Goal: Task Accomplishment & Management: Complete application form

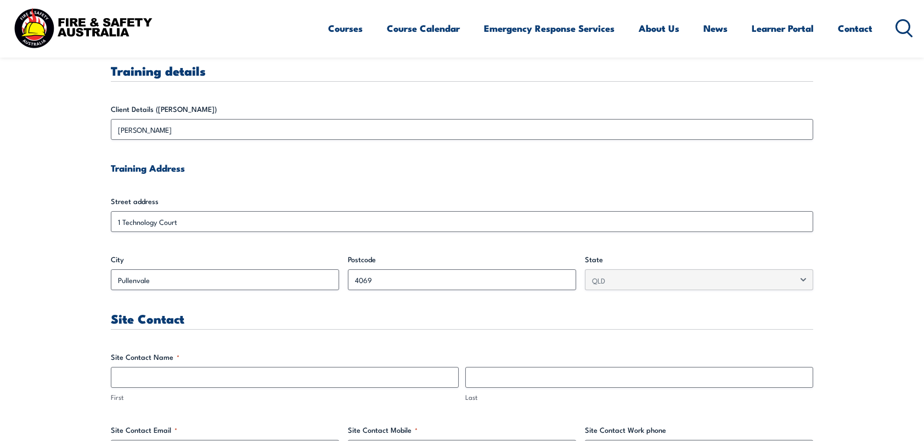
scroll to position [365, 0]
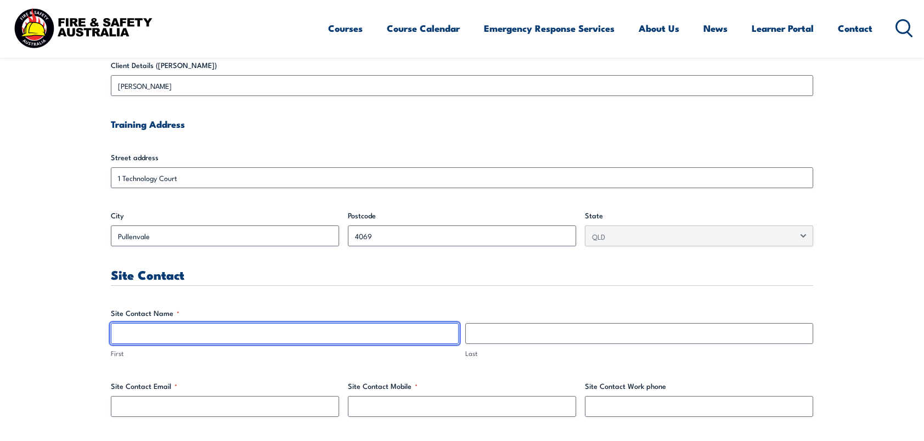
click at [207, 330] on input "First" at bounding box center [285, 333] width 348 height 21
type input "[PERSON_NAME]"
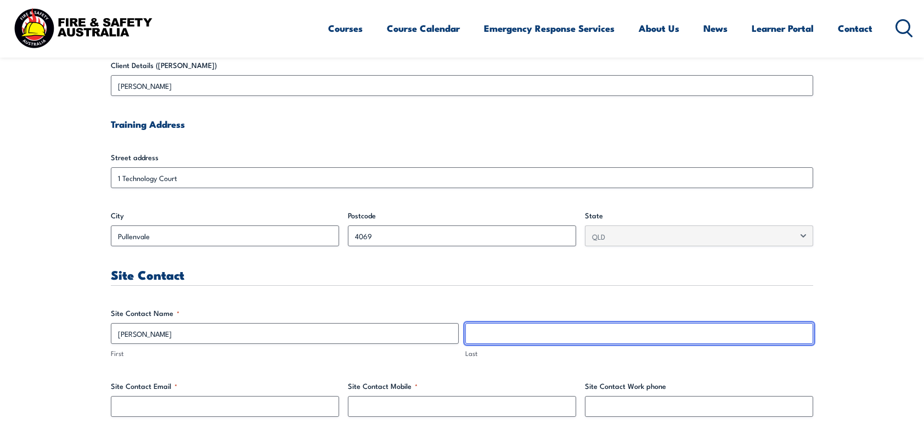
type input "[PERSON_NAME]"
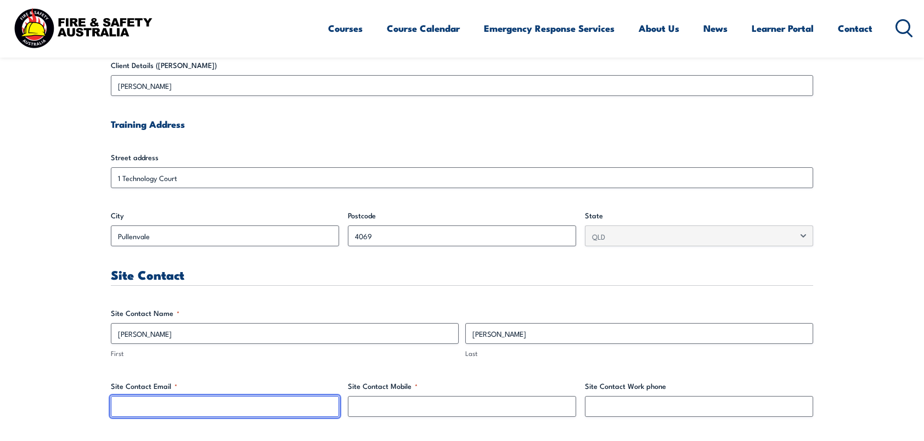
type input "[PERSON_NAME][EMAIL_ADDRESS][DOMAIN_NAME]"
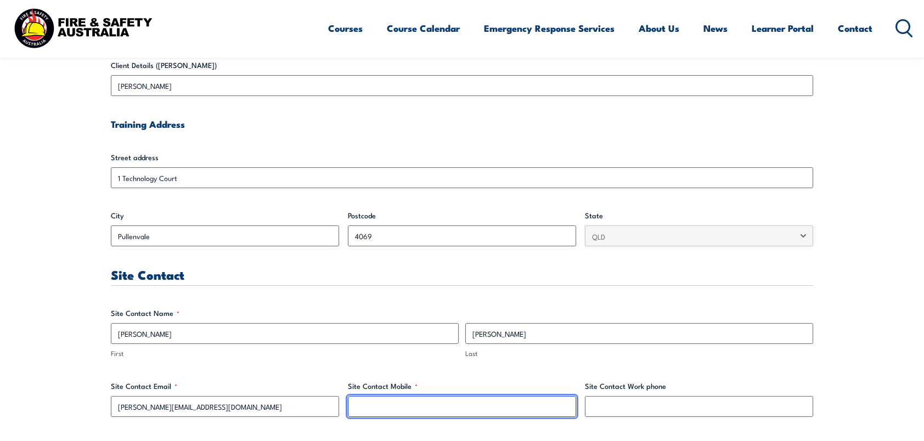
type input "0419021744"
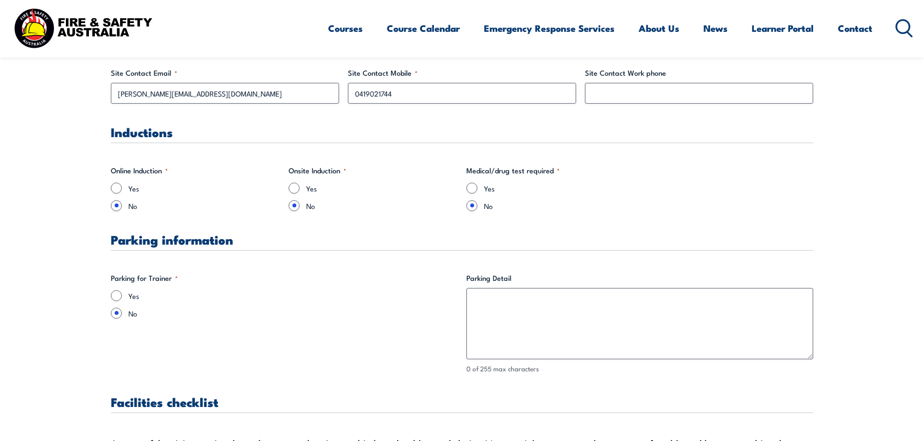
scroll to position [713, 0]
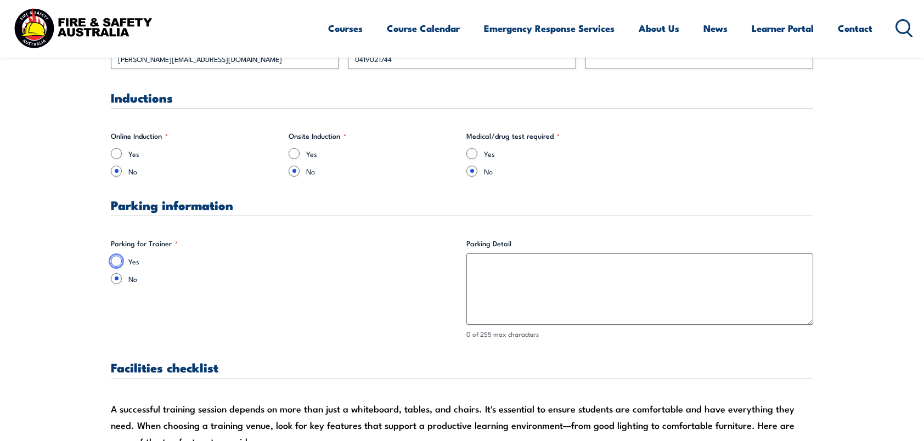
click at [114, 262] on input "Yes" at bounding box center [116, 261] width 11 height 11
radio input "true"
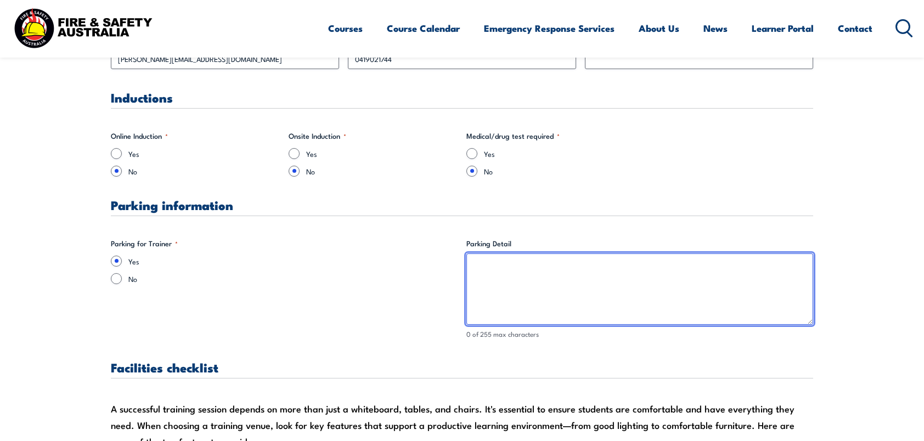
click at [490, 265] on textarea "Parking Detail" at bounding box center [639, 288] width 347 height 71
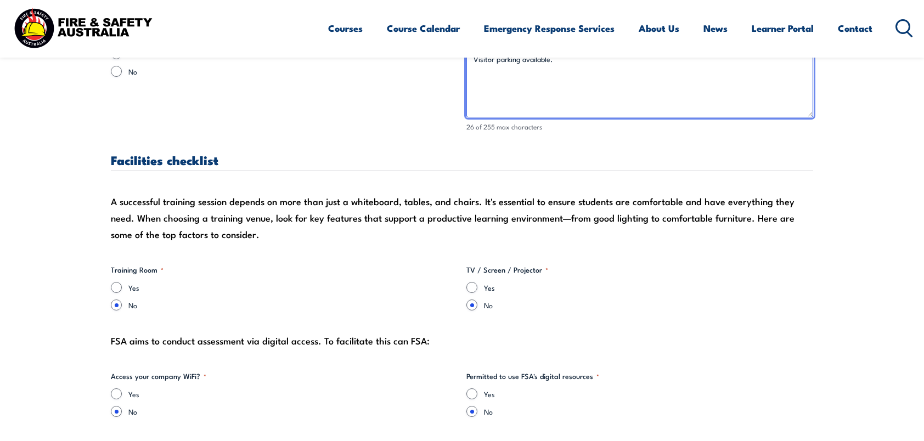
scroll to position [932, 0]
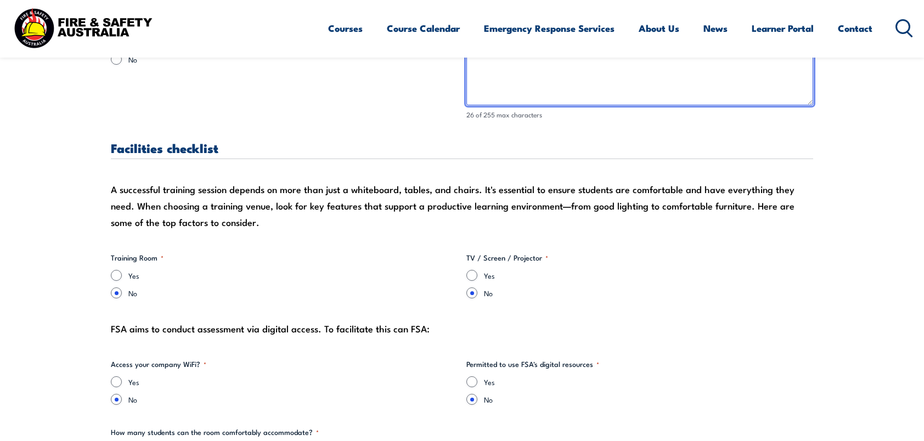
type textarea "Visitor parking available."
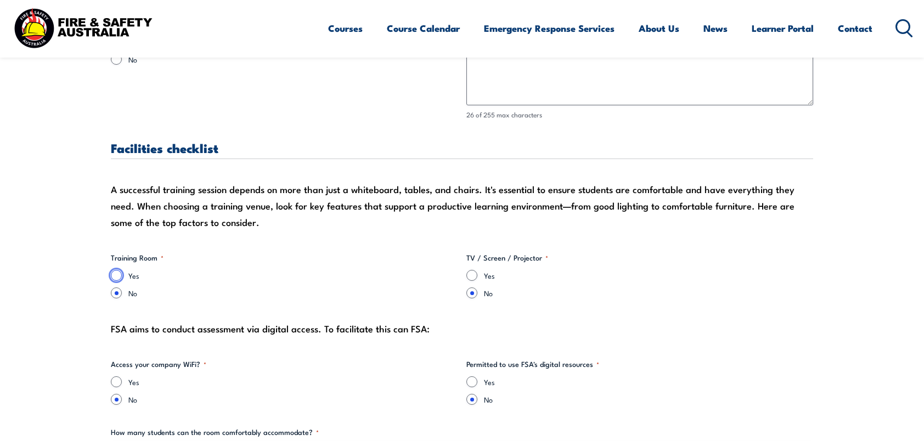
click at [117, 271] on input "Yes" at bounding box center [116, 275] width 11 height 11
radio input "true"
click at [468, 274] on input "Yes" at bounding box center [471, 275] width 11 height 11
radio input "true"
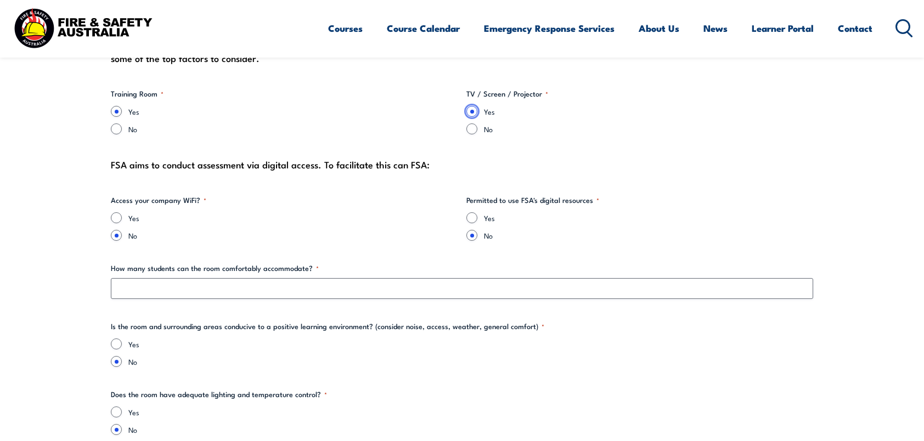
scroll to position [1097, 0]
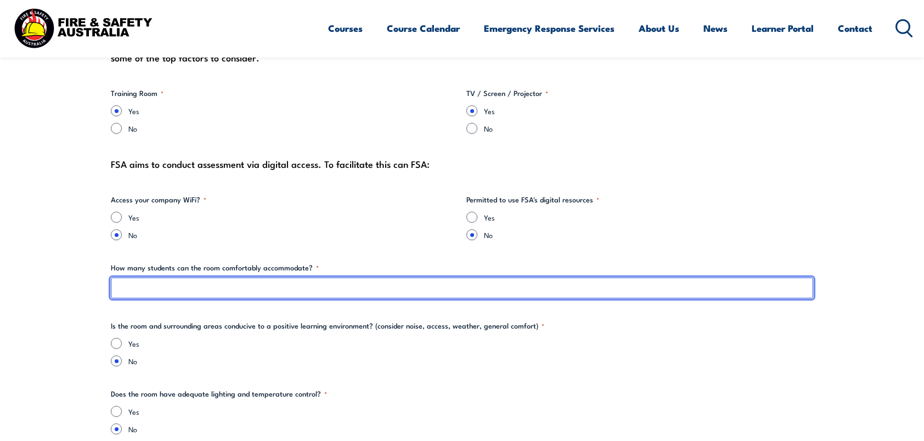
click at [234, 287] on input "How many students can the room comfortably accommodate? *" at bounding box center [462, 288] width 702 height 21
type input "15"
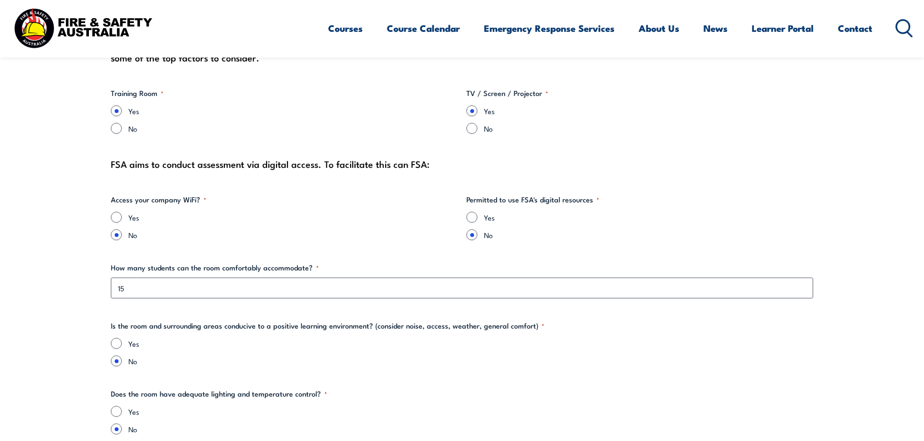
click at [208, 345] on label "Yes" at bounding box center [470, 343] width 685 height 11
click at [122, 345] on input "Yes" at bounding box center [116, 343] width 11 height 11
radio input "true"
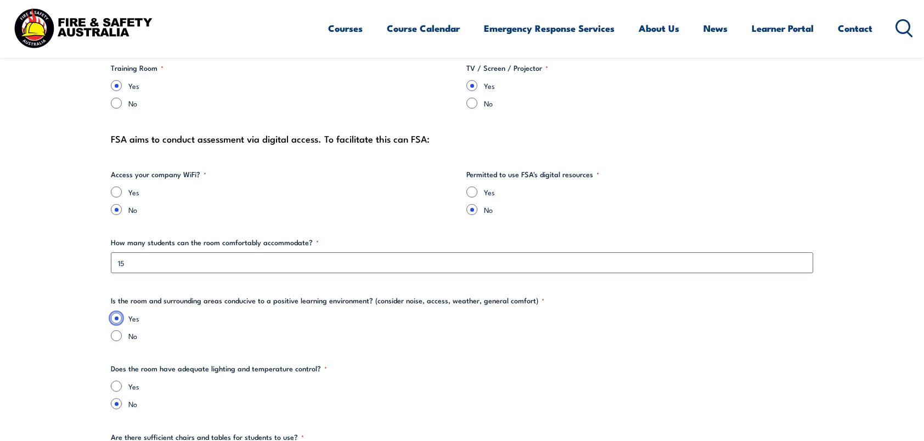
scroll to position [1170, 0]
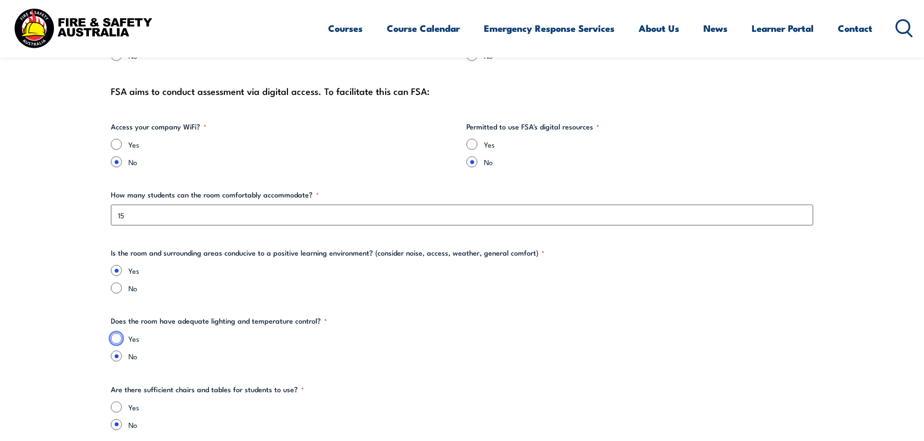
click at [115, 336] on input "Yes" at bounding box center [116, 338] width 11 height 11
radio input "true"
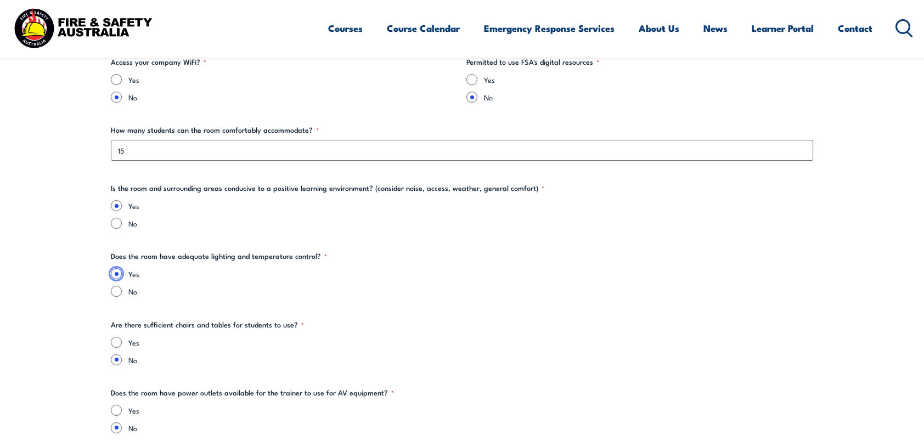
scroll to position [1262, 0]
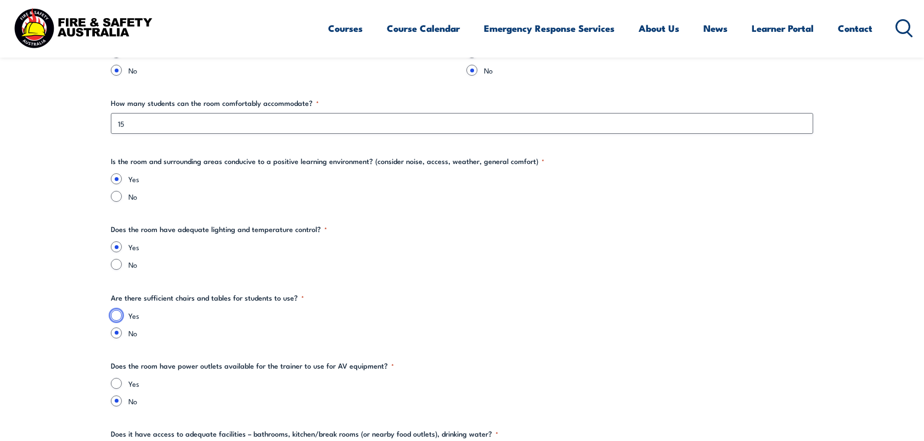
click at [119, 315] on input "Yes" at bounding box center [116, 315] width 11 height 11
radio input "true"
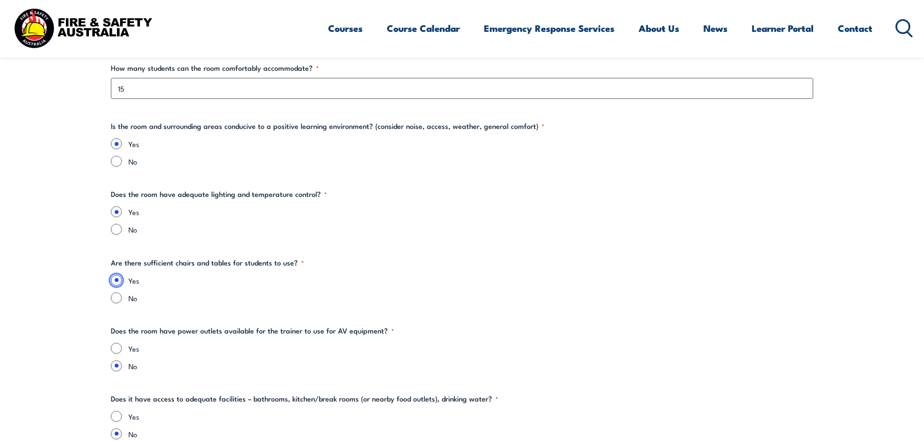
scroll to position [1316, 0]
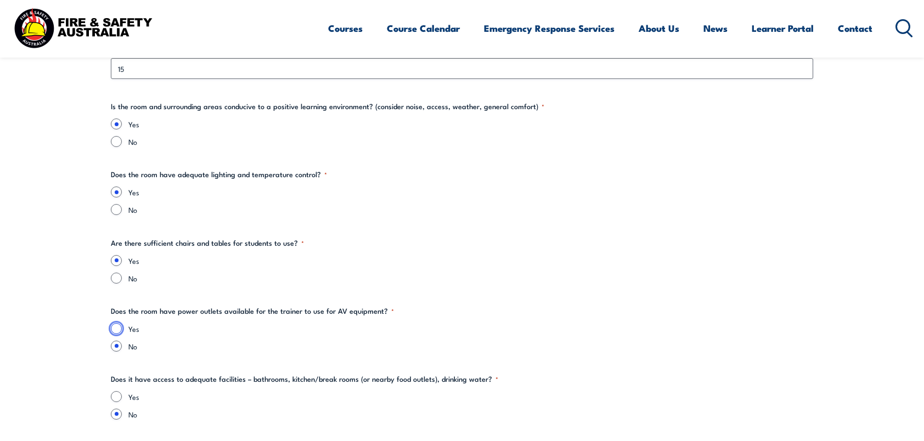
click at [117, 330] on input "Yes" at bounding box center [116, 328] width 11 height 11
radio input "true"
click at [113, 391] on input "Yes" at bounding box center [116, 396] width 11 height 11
radio input "true"
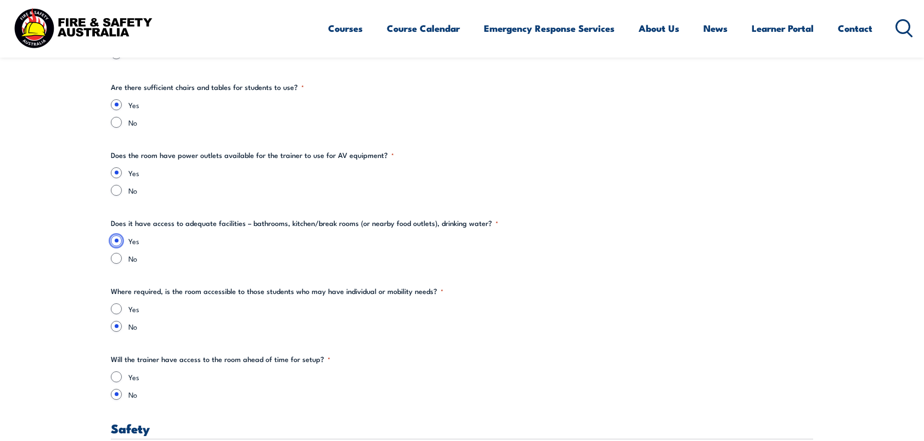
scroll to position [1499, 0]
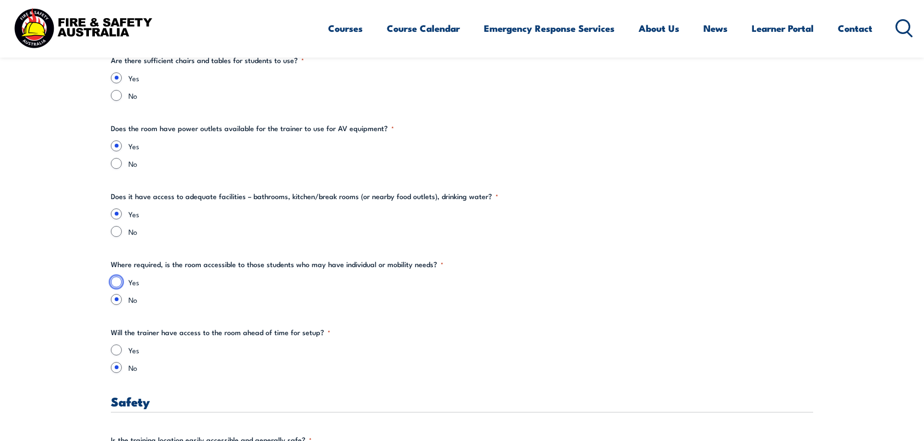
click at [114, 281] on input "Yes" at bounding box center [116, 281] width 11 height 11
radio input "true"
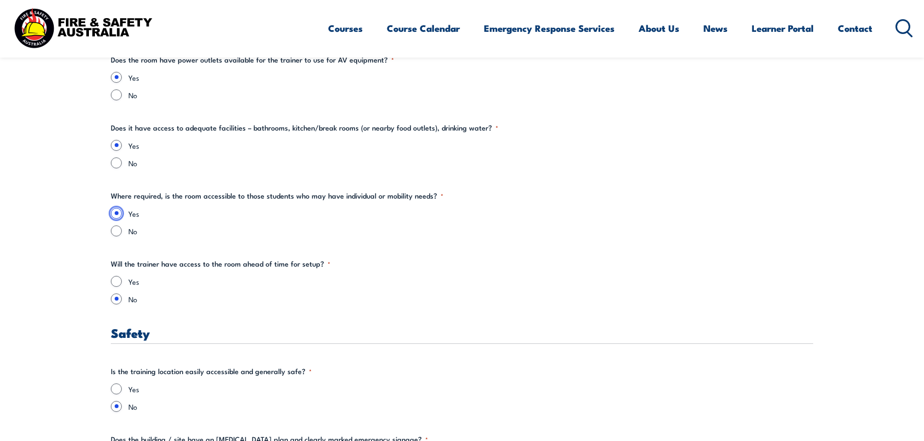
scroll to position [1591, 0]
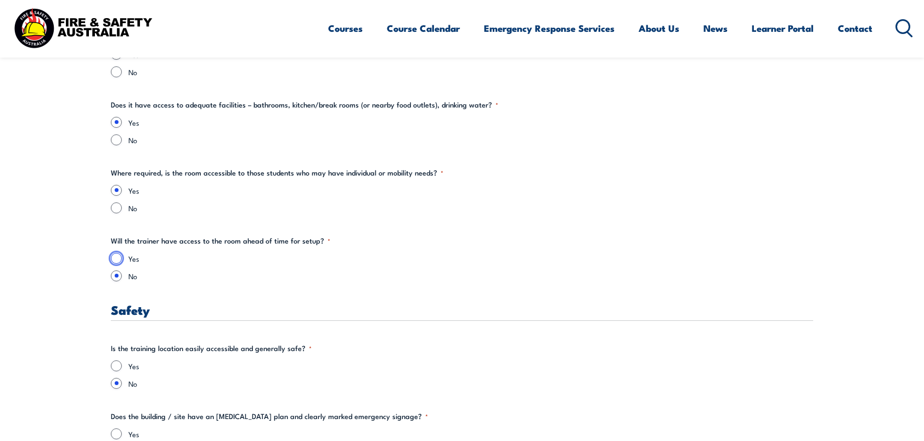
click at [112, 256] on input "Yes" at bounding box center [116, 258] width 11 height 11
radio input "true"
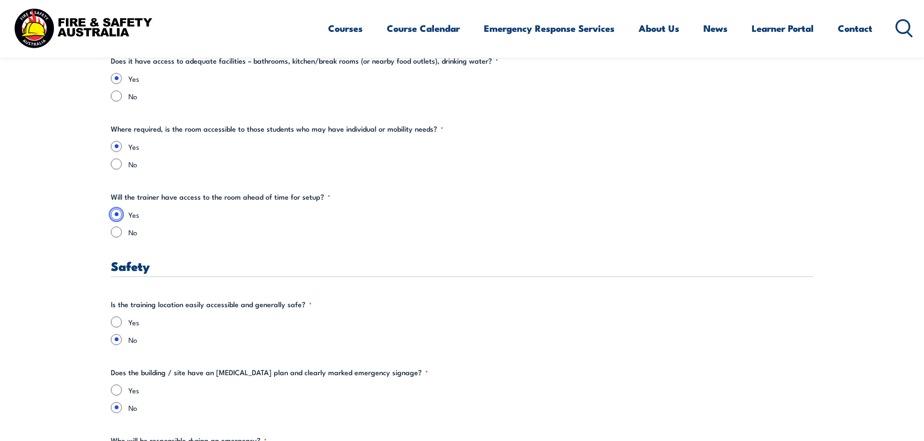
scroll to position [1664, 0]
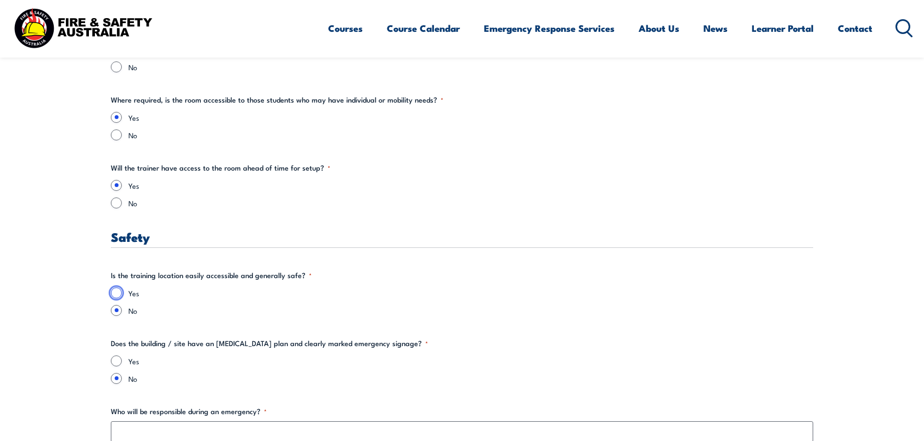
click at [119, 291] on input "Yes" at bounding box center [116, 292] width 11 height 11
radio input "true"
click at [120, 358] on input "Yes" at bounding box center [116, 360] width 11 height 11
radio input "true"
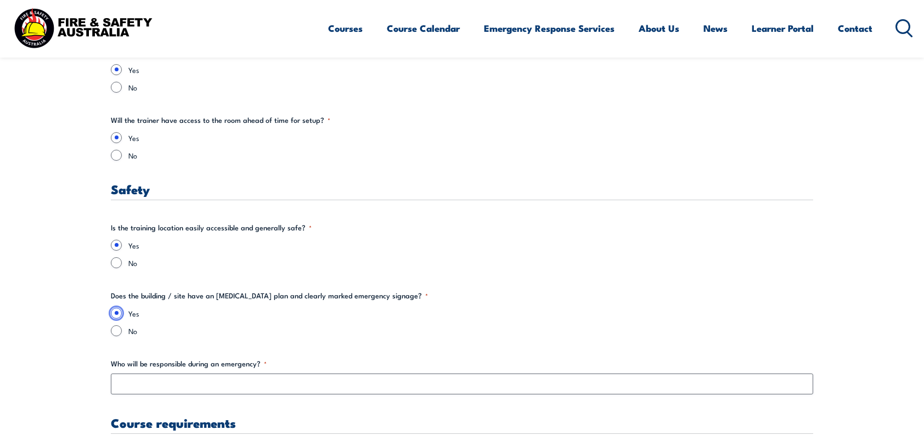
scroll to position [1737, 0]
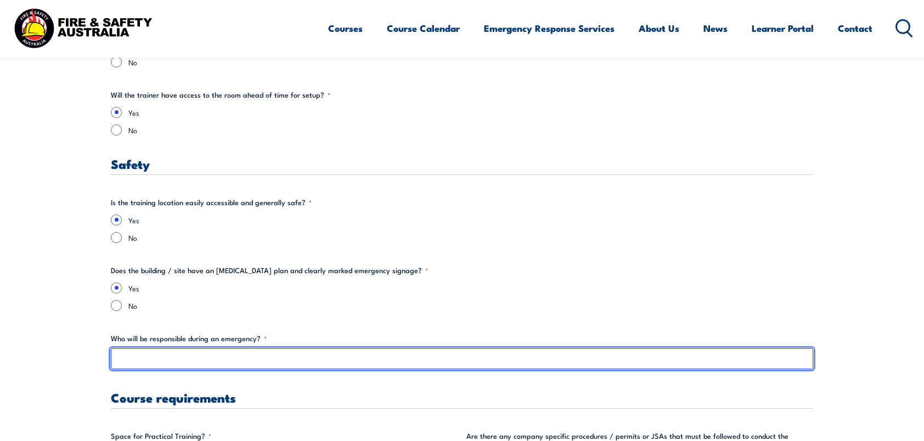
click at [176, 357] on input "Who will be responsible during an emergency? *" at bounding box center [462, 358] width 702 height 21
type input "K"
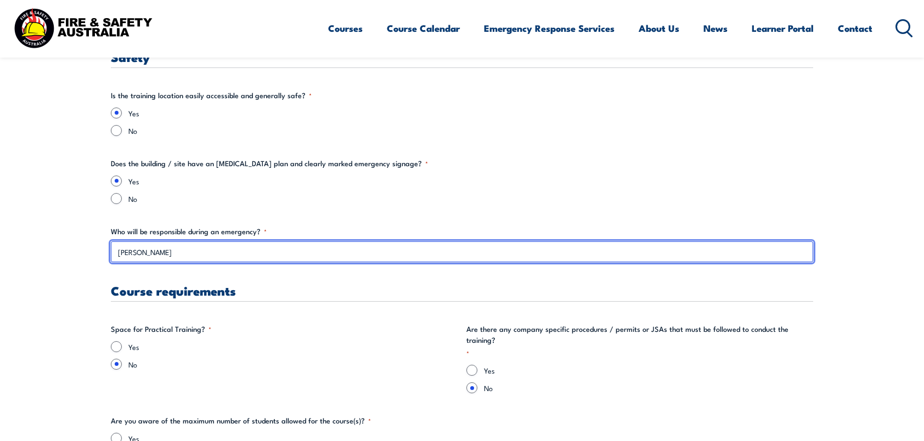
scroll to position [1865, 0]
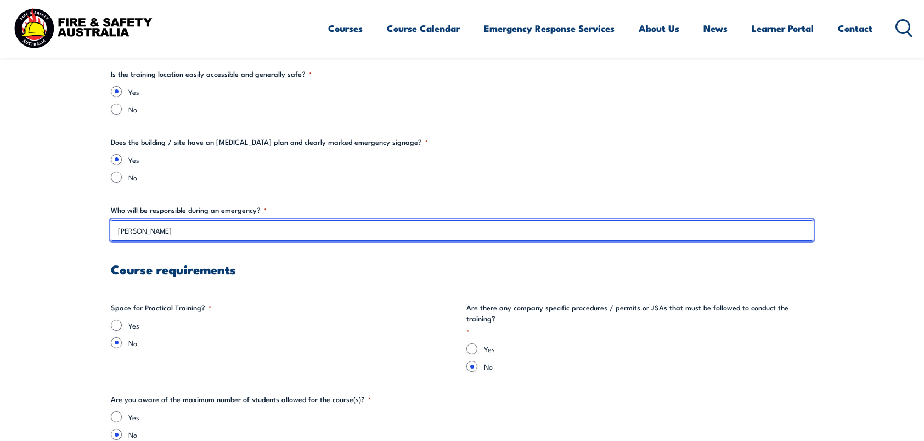
type input "[PERSON_NAME]"
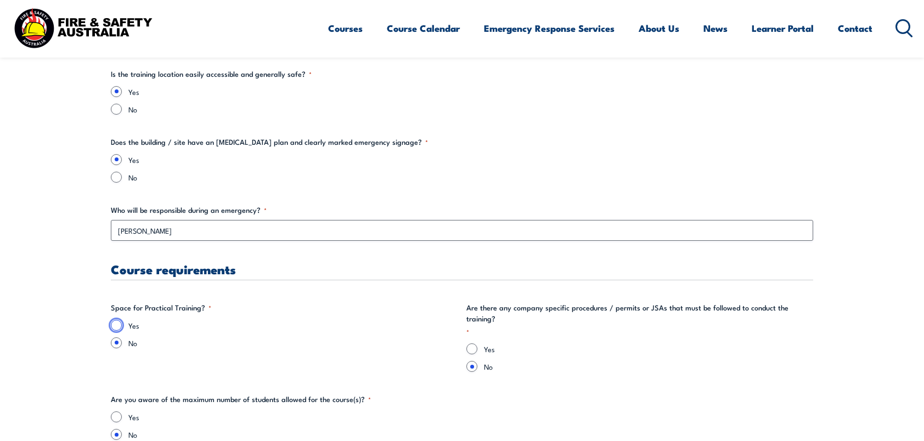
click at [112, 321] on input "Yes" at bounding box center [116, 325] width 11 height 11
radio input "true"
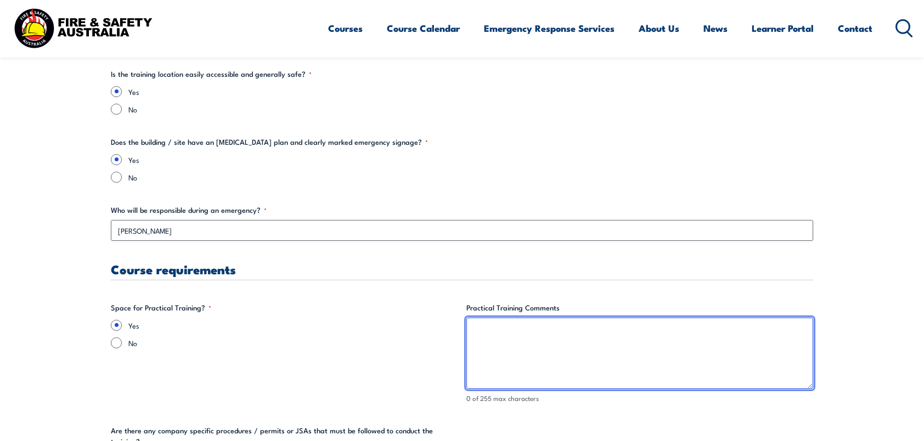
click at [490, 321] on textarea "Practical Training Comments" at bounding box center [639, 353] width 347 height 71
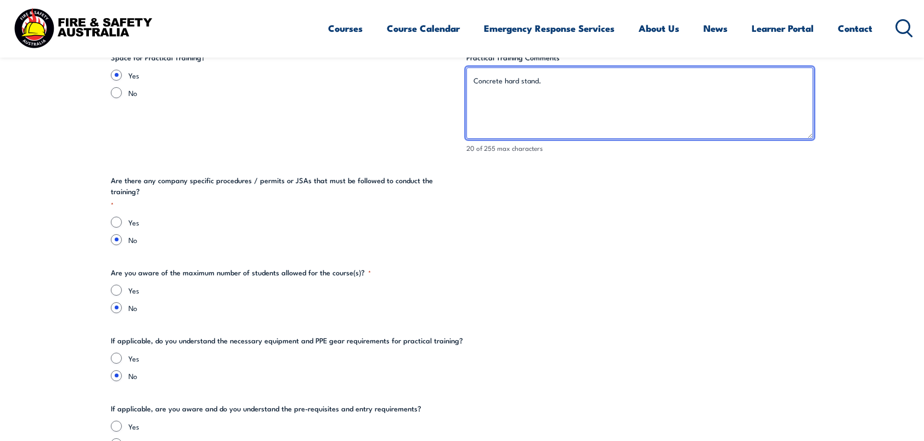
scroll to position [2157, 0]
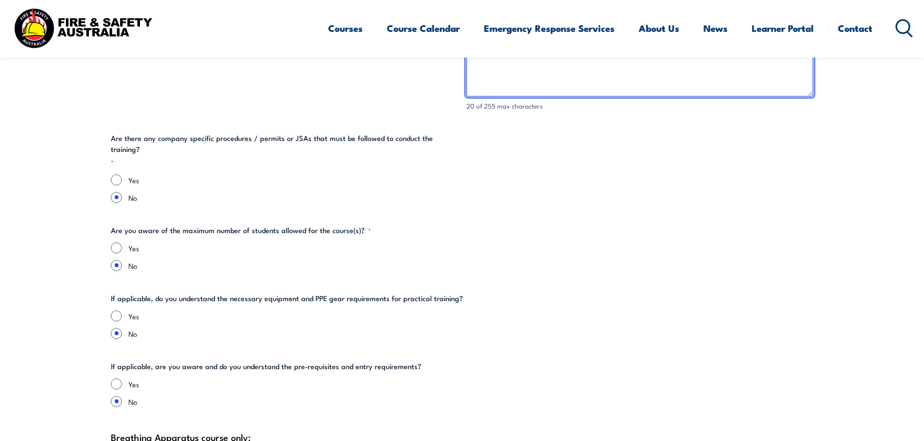
type textarea "Concrete hard stand."
click at [119, 242] on input "Yes" at bounding box center [116, 247] width 11 height 11
radio input "true"
click at [117, 310] on div "Yes No" at bounding box center [462, 324] width 702 height 29
click at [117, 310] on input "Yes" at bounding box center [116, 315] width 11 height 11
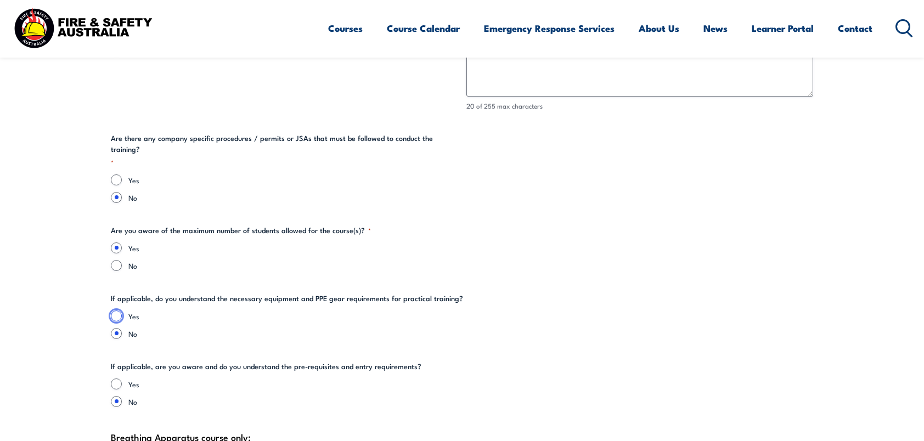
radio input "true"
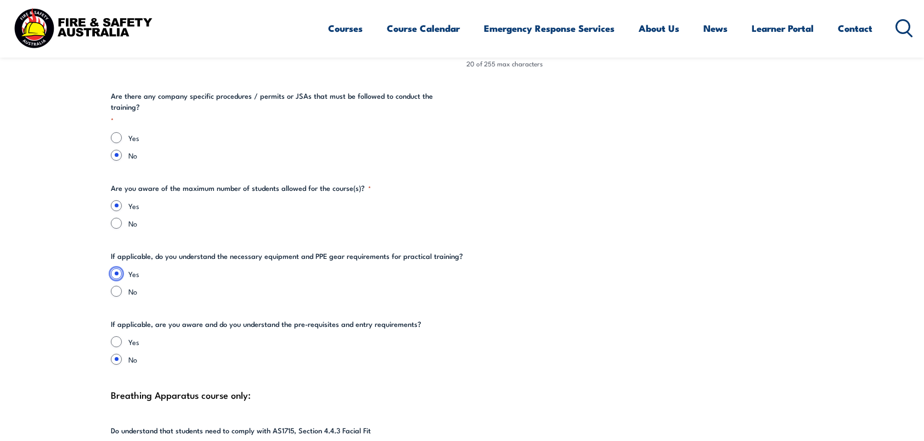
scroll to position [2249, 0]
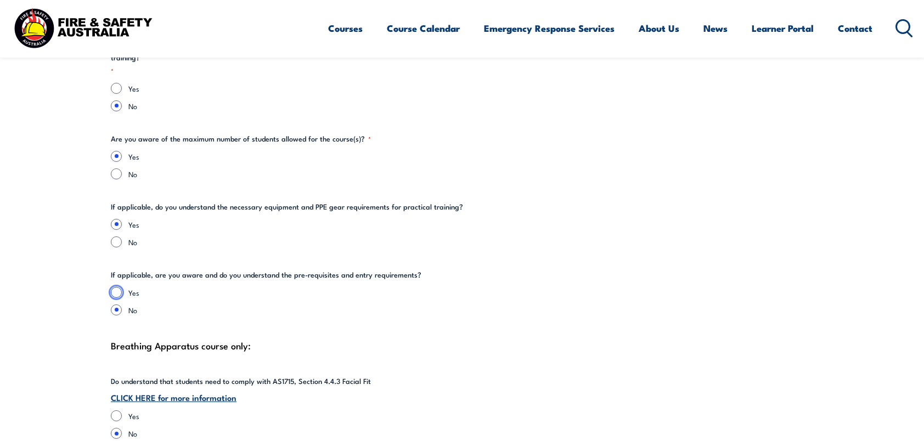
click at [121, 287] on input "Yes" at bounding box center [116, 292] width 11 height 11
radio input "true"
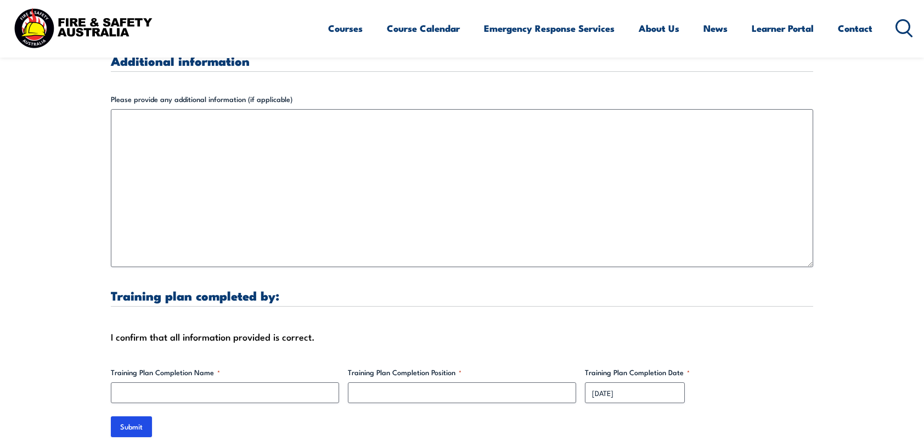
scroll to position [3200, 0]
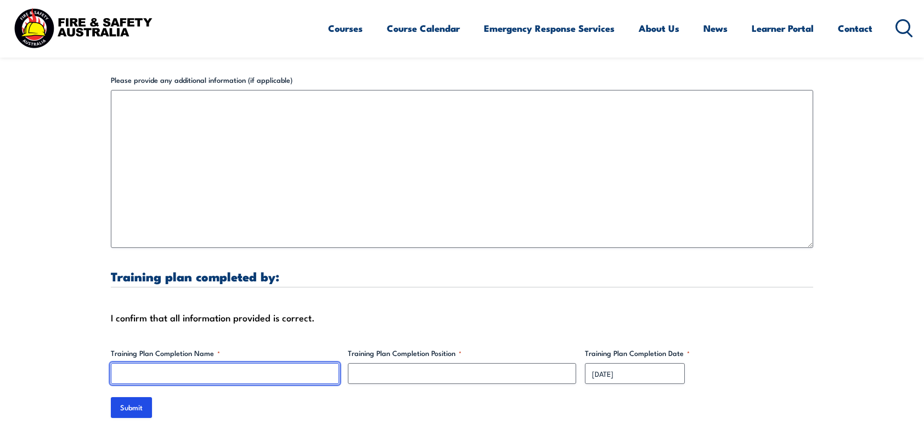
click at [173, 363] on input "Training Plan Completion Name *" at bounding box center [225, 373] width 228 height 21
type input "[PERSON_NAME]"
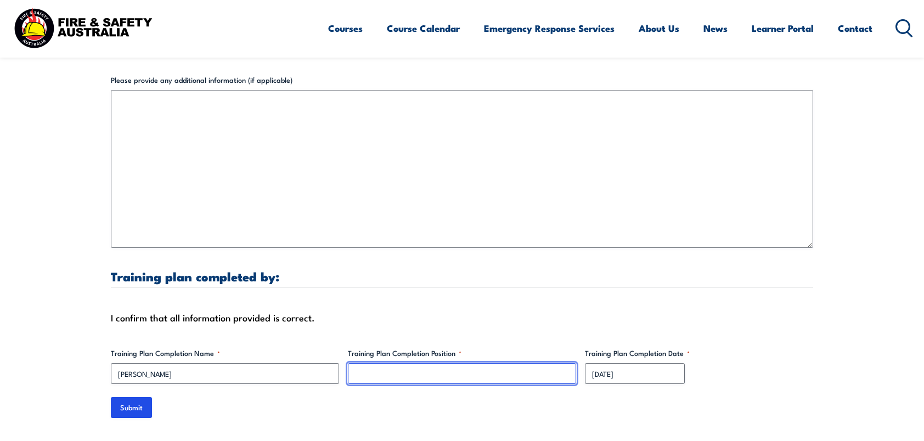
click at [376, 363] on input "Training Plan Completion Position *" at bounding box center [462, 373] width 228 height 21
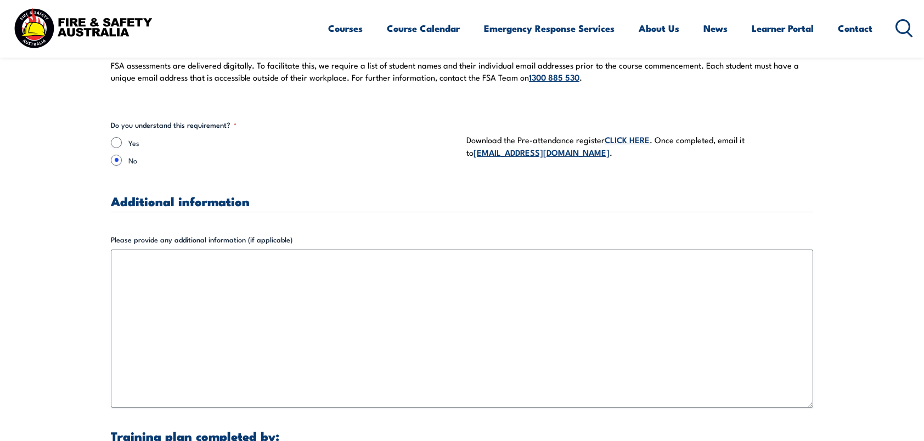
scroll to position [2998, 0]
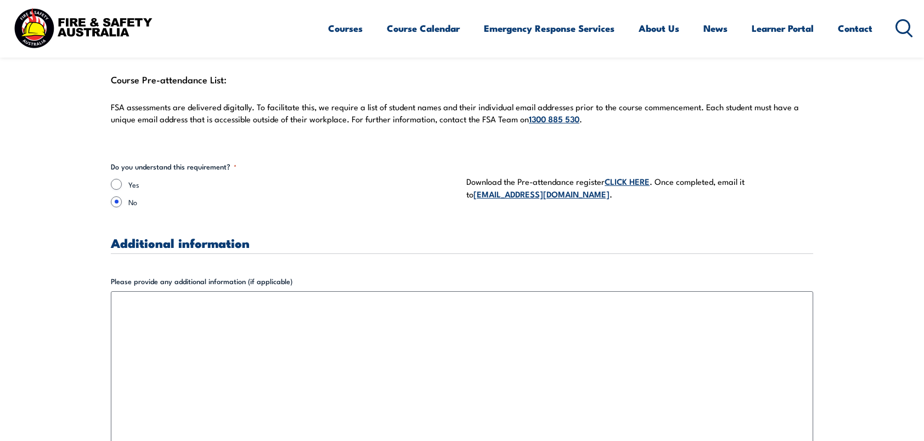
type input "Snr HSEA"
click at [636, 175] on link "CLICK HERE" at bounding box center [626, 181] width 45 height 12
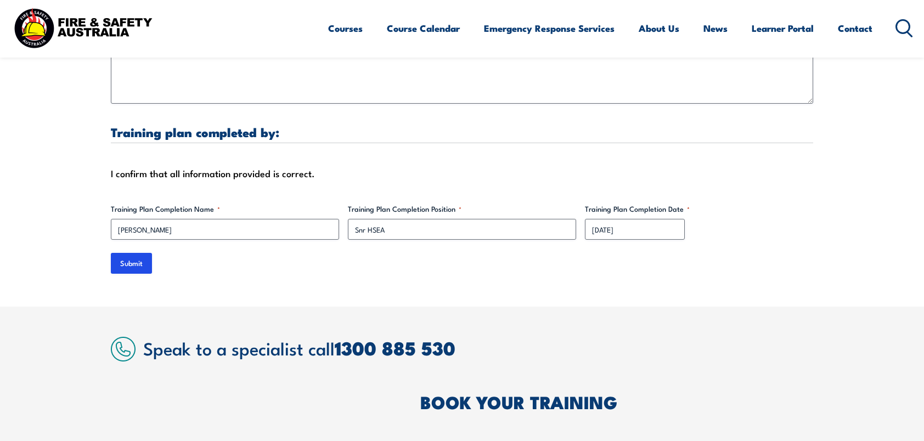
scroll to position [3364, 0]
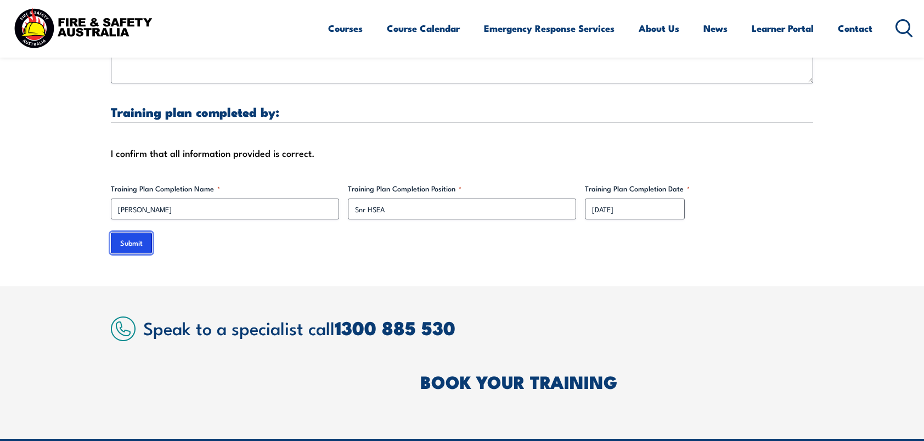
click at [137, 233] on input "Submit" at bounding box center [131, 243] width 41 height 21
click at [134, 233] on input "Submit" at bounding box center [131, 243] width 41 height 21
click at [137, 233] on input "Submit" at bounding box center [131, 243] width 41 height 21
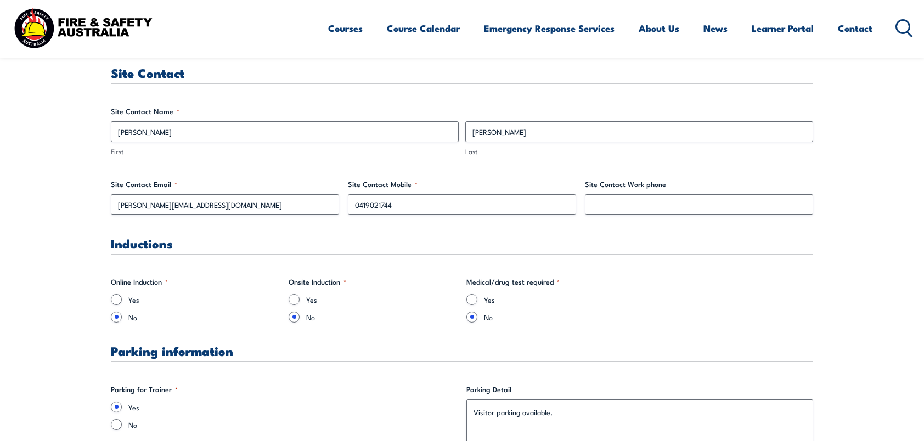
scroll to position [567, 0]
click at [659, 211] on input "Site Contact Work phone" at bounding box center [699, 205] width 228 height 21
type input "0419021744"
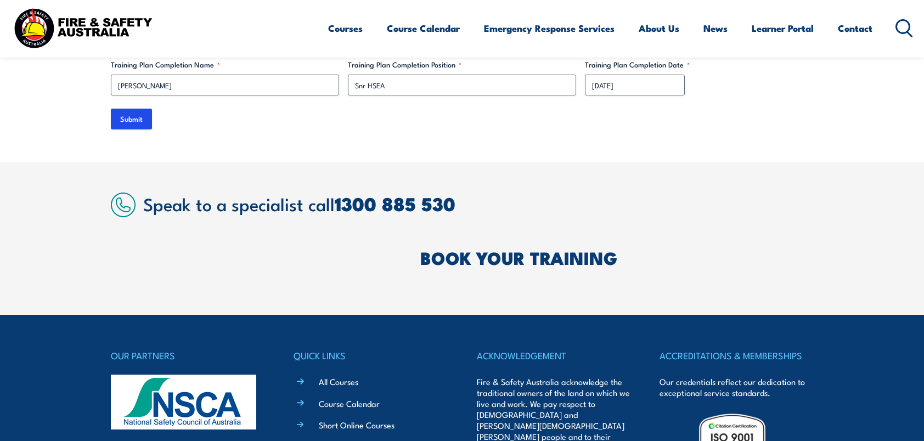
scroll to position [3492, 0]
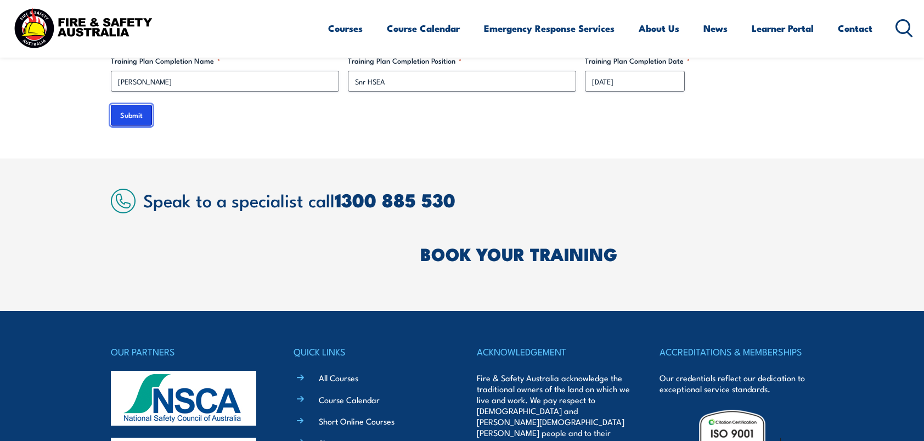
click at [136, 105] on input "Submit" at bounding box center [131, 115] width 41 height 21
click at [134, 105] on input "Submit" at bounding box center [131, 115] width 41 height 21
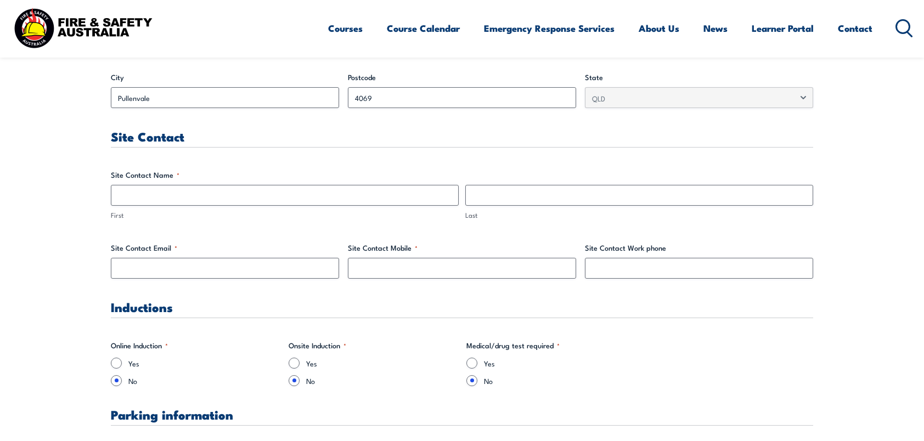
scroll to position [530, 0]
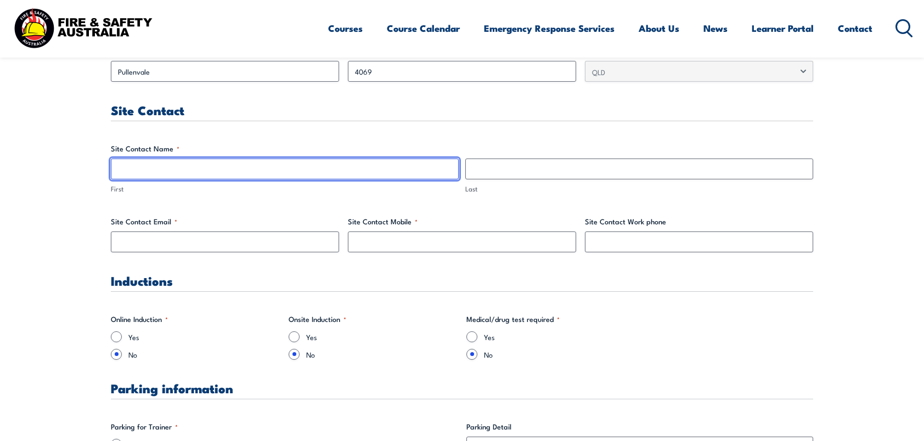
click at [162, 171] on input "First" at bounding box center [285, 169] width 348 height 21
type input "[PERSON_NAME]"
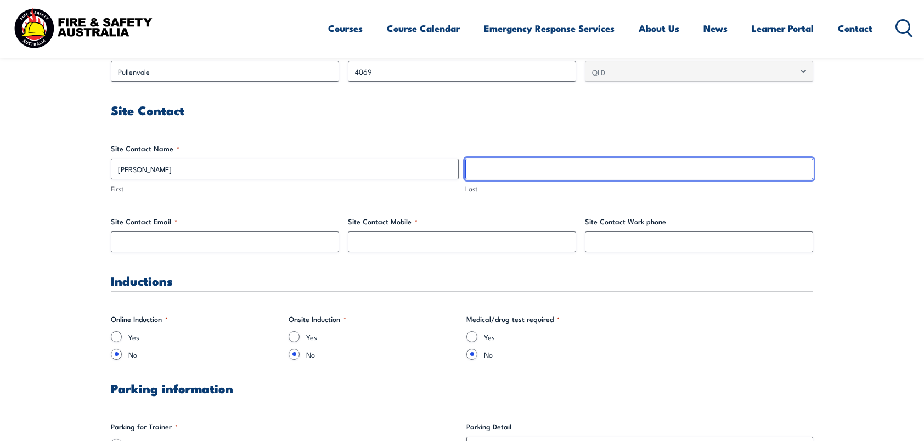
type input "[PERSON_NAME]"
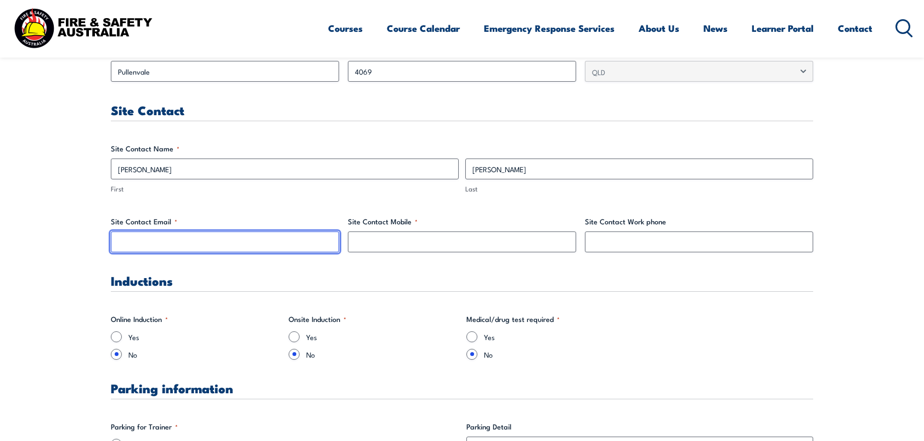
click at [221, 246] on input "Site Contact Email *" at bounding box center [225, 241] width 228 height 21
type input "[PERSON_NAME][EMAIL_ADDRESS][DOMAIN_NAME]"
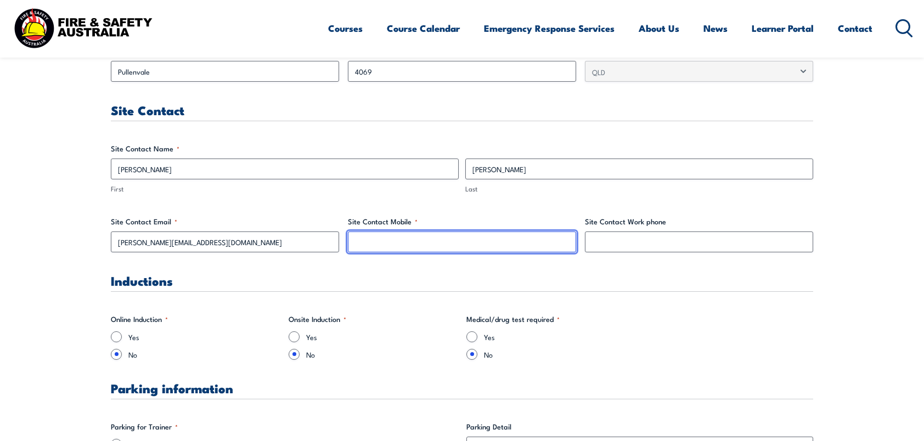
type input "0419021744"
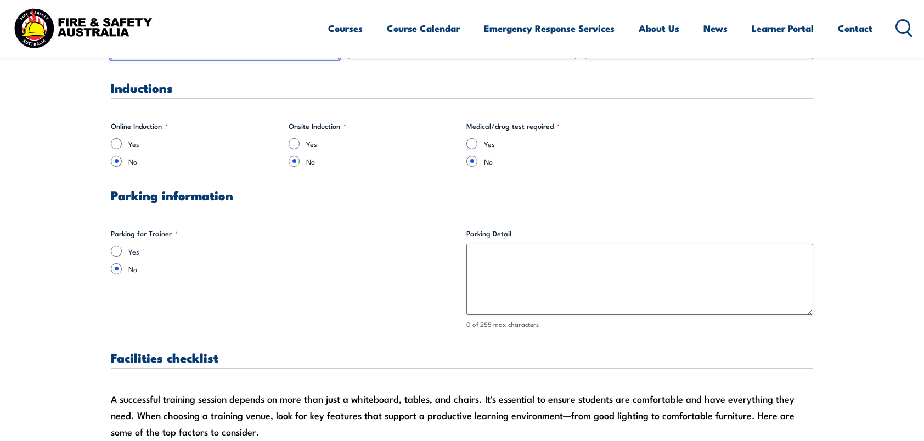
scroll to position [786, 0]
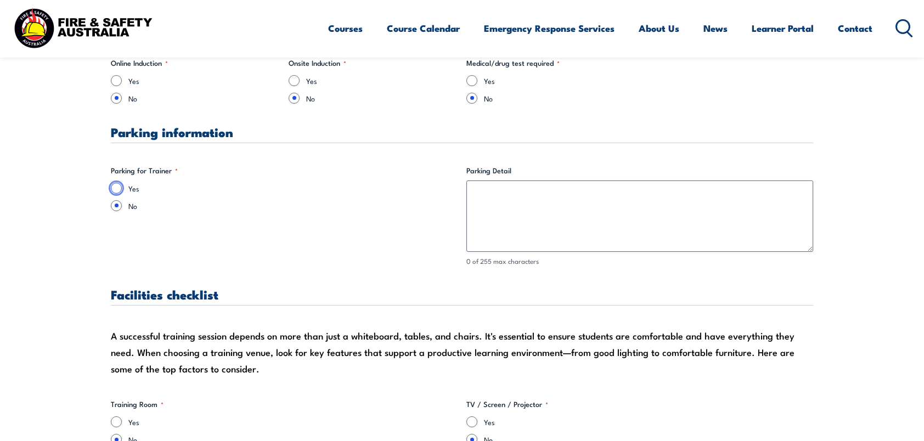
click at [118, 185] on input "Yes" at bounding box center [116, 188] width 11 height 11
radio input "true"
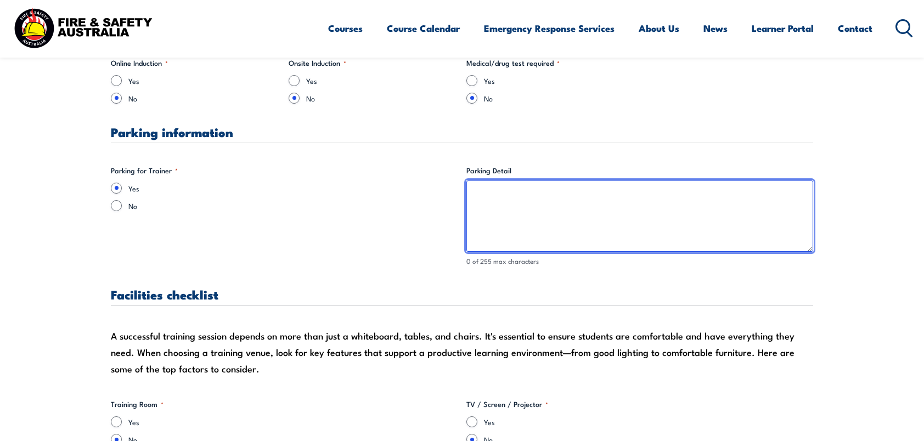
click at [516, 188] on textarea "Parking Detail" at bounding box center [639, 215] width 347 height 71
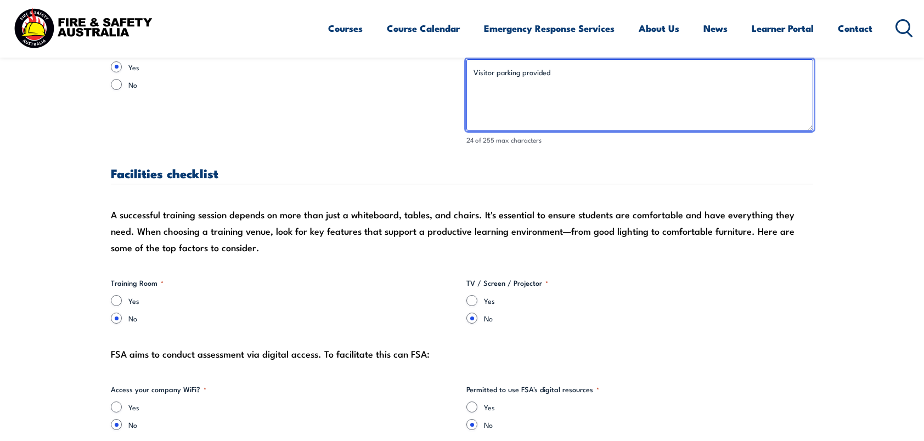
scroll to position [951, 0]
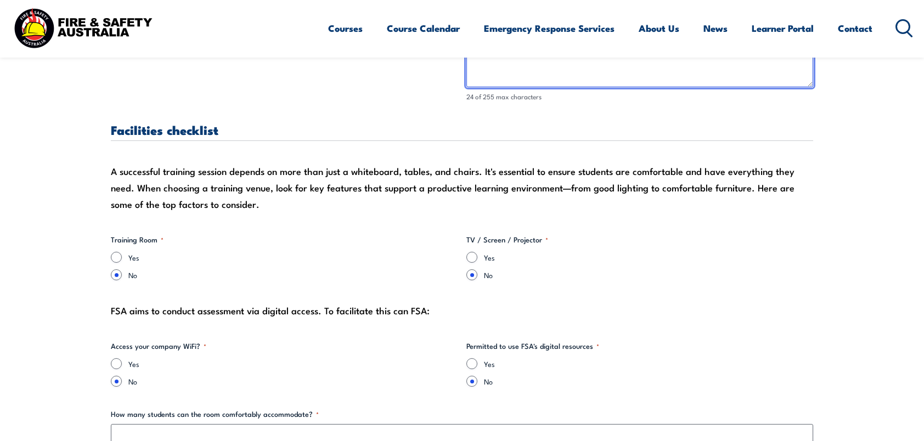
type textarea "Visitor parking provided"
click at [114, 254] on input "Yes" at bounding box center [116, 257] width 11 height 11
radio input "true"
click at [471, 255] on input "Yes" at bounding box center [471, 257] width 11 height 11
radio input "true"
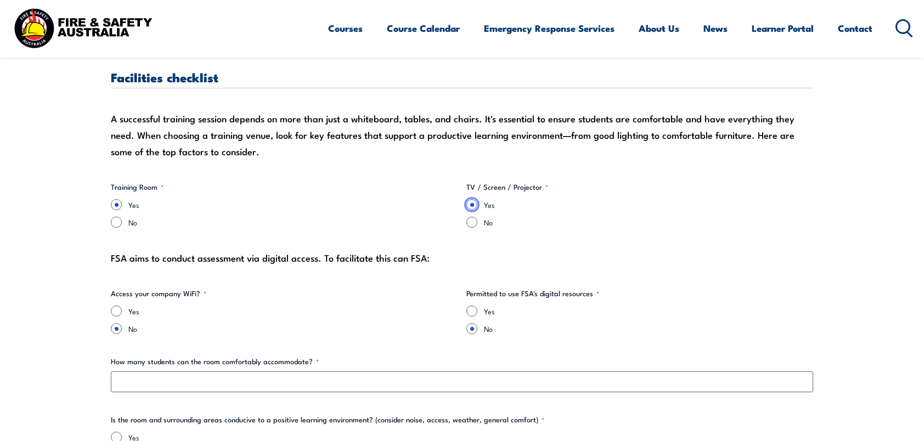
scroll to position [1024, 0]
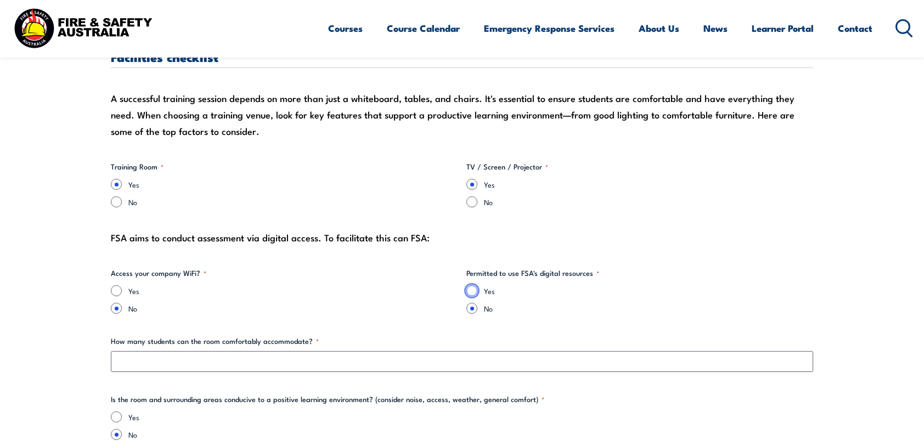
click at [473, 290] on input "Yes" at bounding box center [471, 290] width 11 height 11
radio input "true"
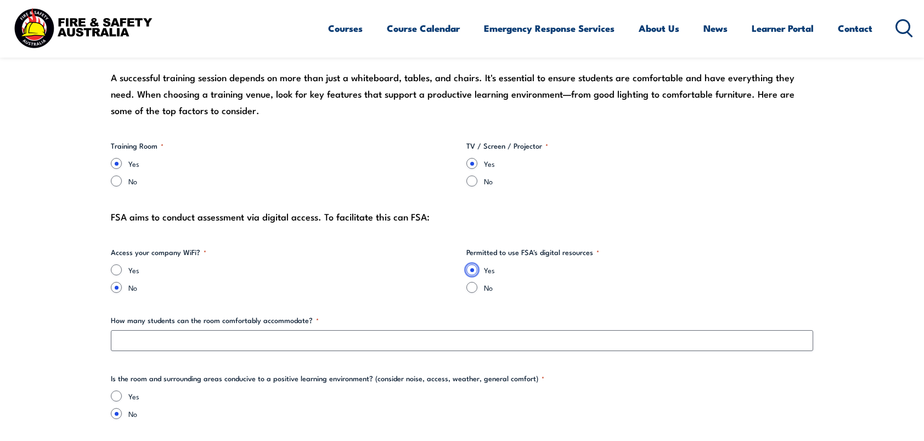
scroll to position [1078, 0]
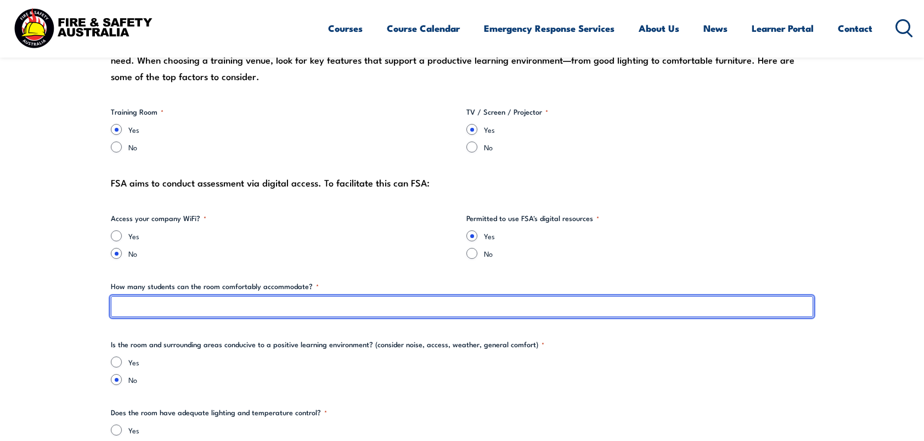
click at [183, 308] on input "How many students can the room comfortably accommodate? *" at bounding box center [462, 306] width 702 height 21
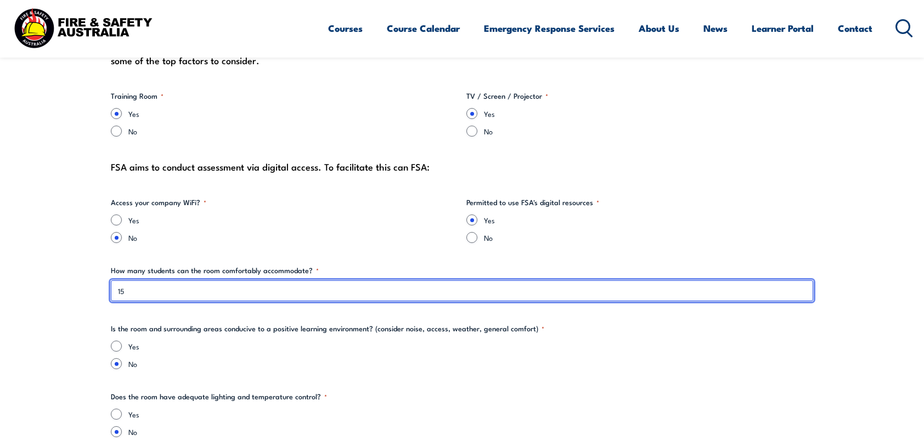
scroll to position [1097, 0]
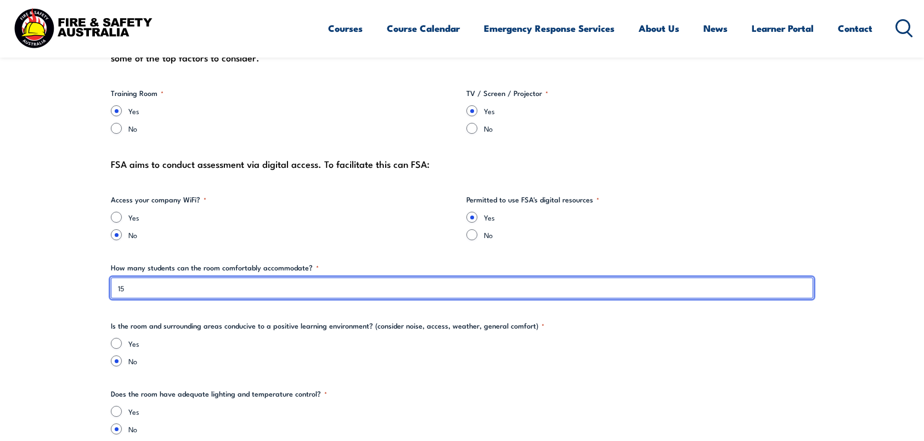
type input "15"
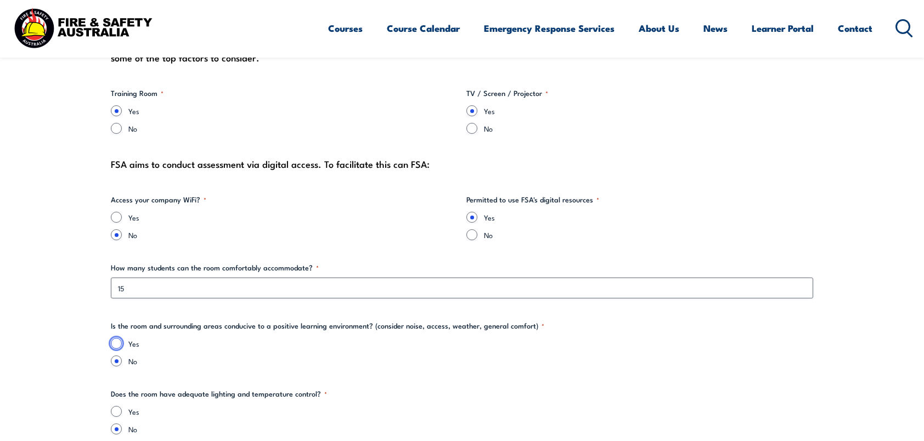
click at [117, 341] on input "Yes" at bounding box center [116, 343] width 11 height 11
radio input "true"
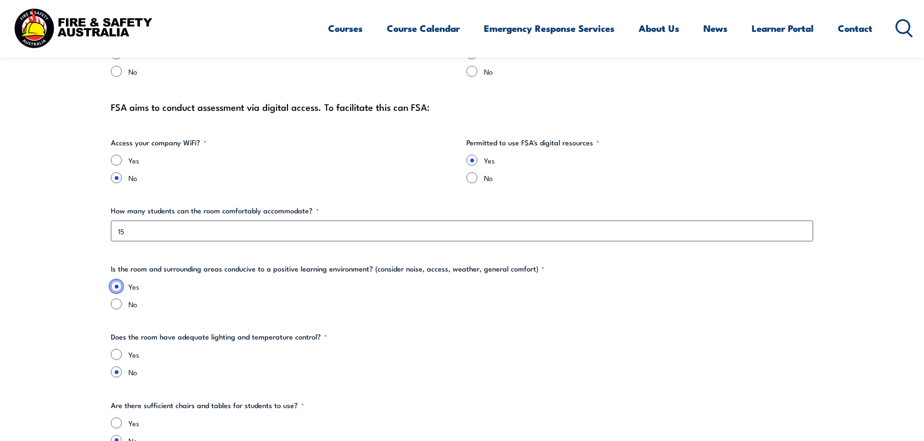
scroll to position [1170, 0]
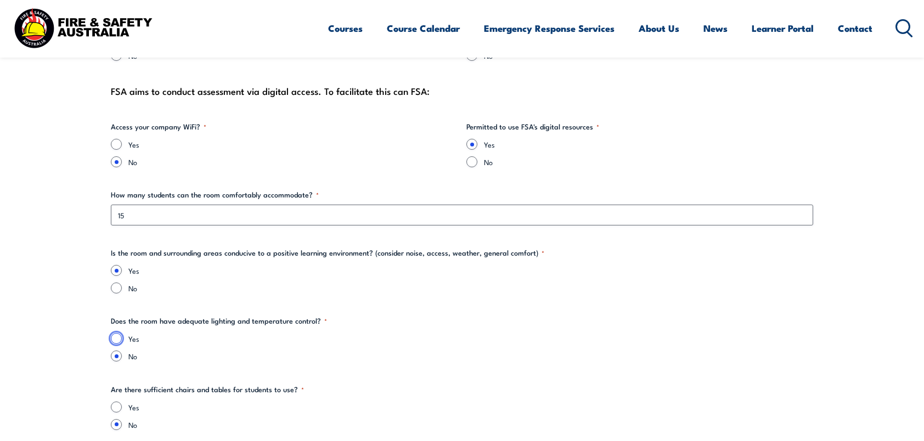
click at [112, 336] on input "Yes" at bounding box center [116, 338] width 11 height 11
radio input "true"
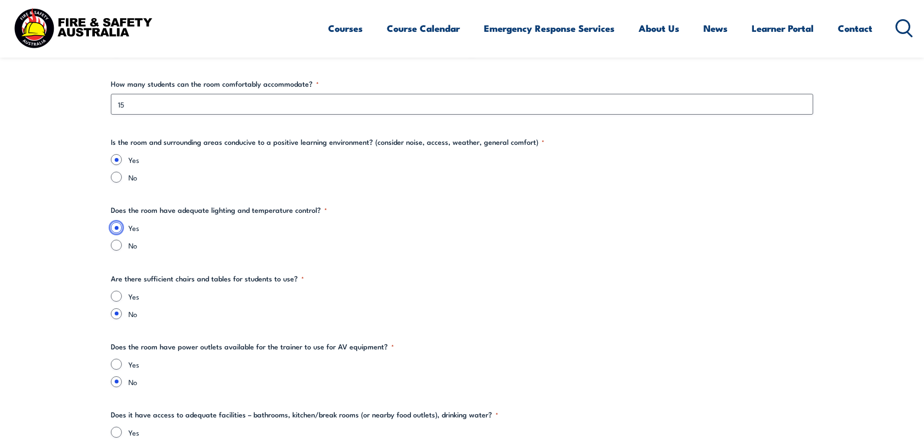
scroll to position [1316, 0]
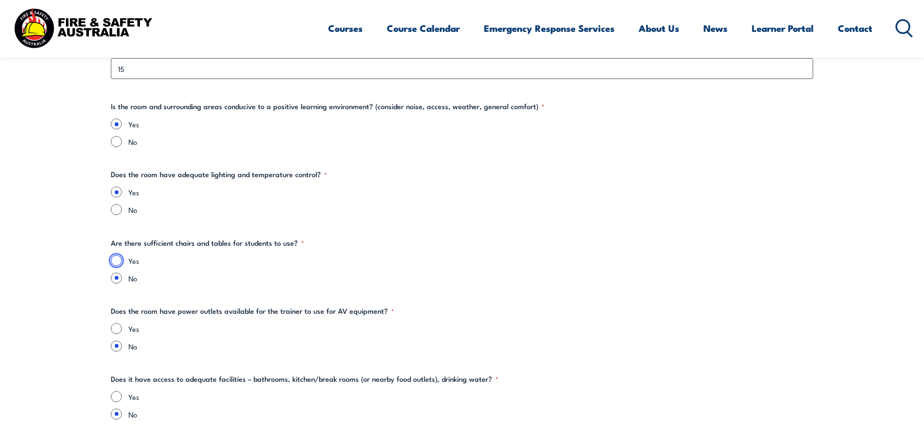
click at [116, 255] on input "Yes" at bounding box center [116, 260] width 11 height 11
radio input "true"
click at [119, 331] on input "Yes" at bounding box center [116, 328] width 11 height 11
radio input "true"
click at [124, 396] on div "Yes" at bounding box center [462, 396] width 702 height 11
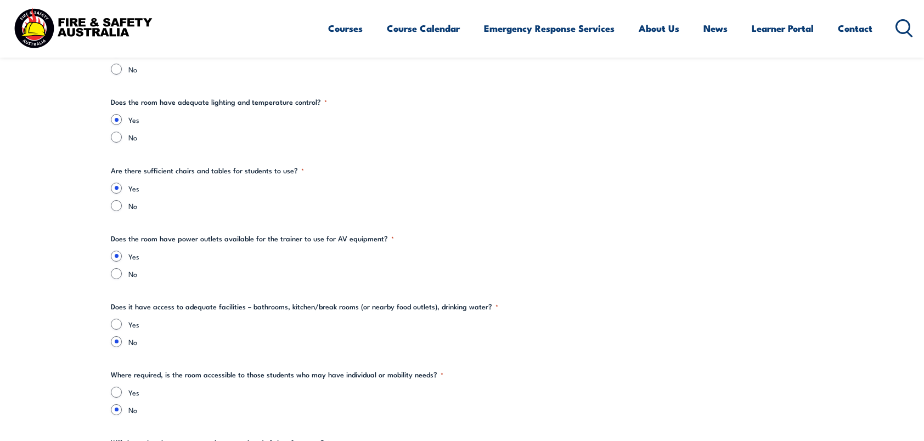
scroll to position [1389, 0]
click at [114, 327] on input "Yes" at bounding box center [116, 323] width 11 height 11
radio input "true"
click at [120, 387] on input "Yes" at bounding box center [116, 391] width 11 height 11
radio input "true"
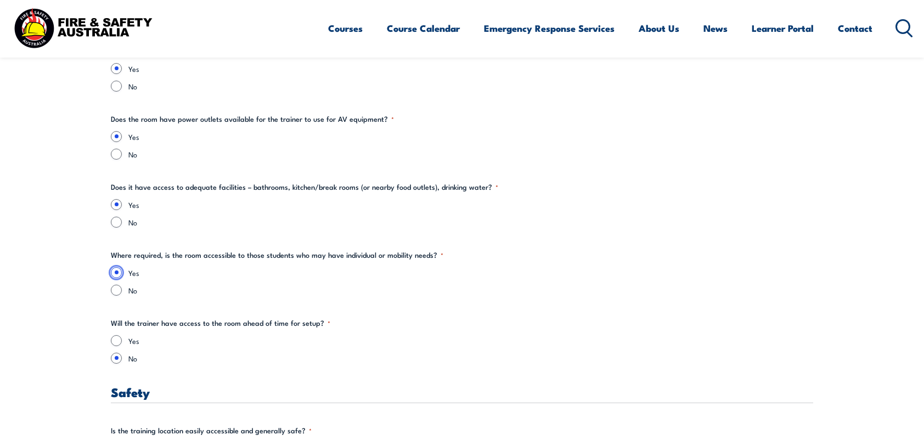
scroll to position [1554, 0]
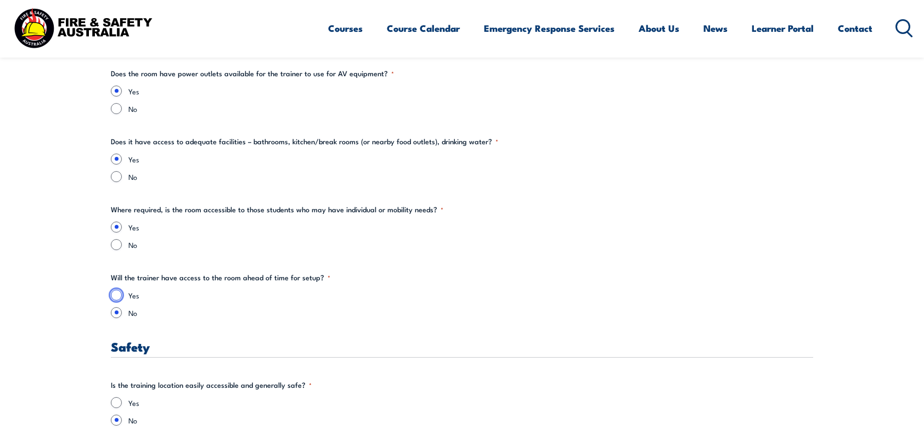
click at [115, 292] on input "Yes" at bounding box center [116, 295] width 11 height 11
radio input "true"
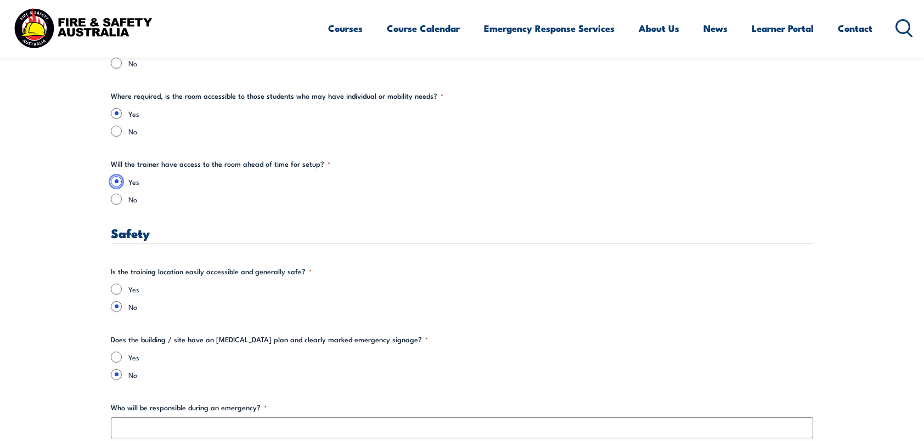
scroll to position [1682, 0]
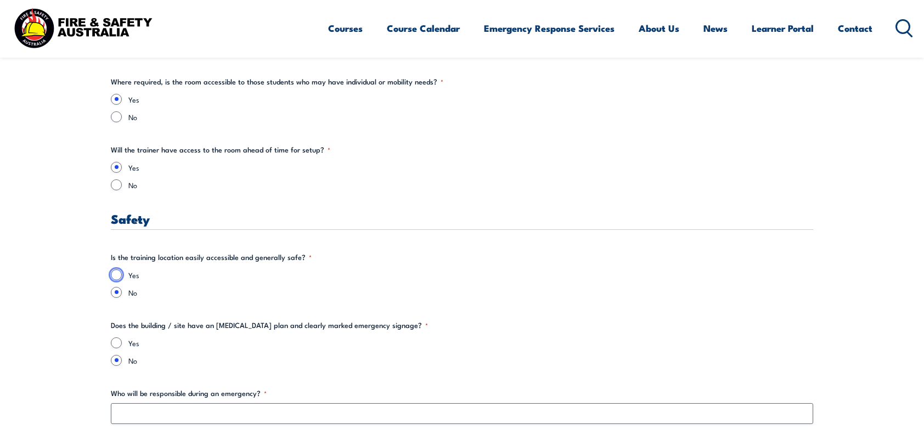
click at [118, 273] on input "Yes" at bounding box center [116, 274] width 11 height 11
radio input "true"
click at [116, 339] on input "Yes" at bounding box center [116, 342] width 11 height 11
radio input "true"
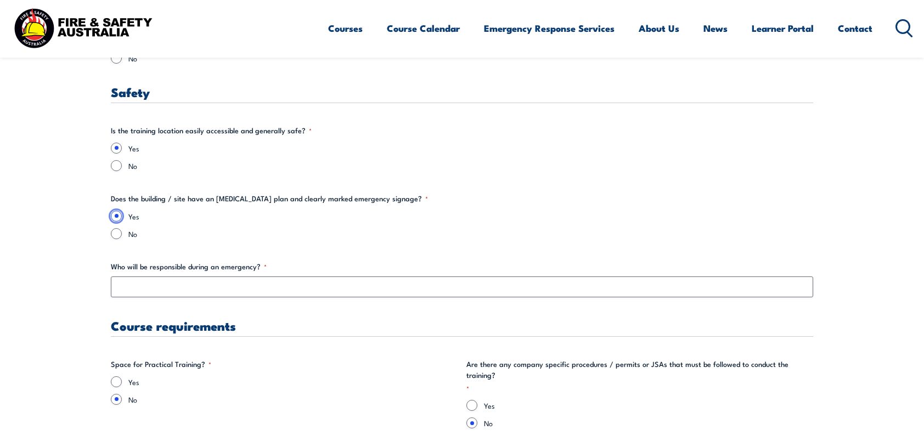
scroll to position [1828, 0]
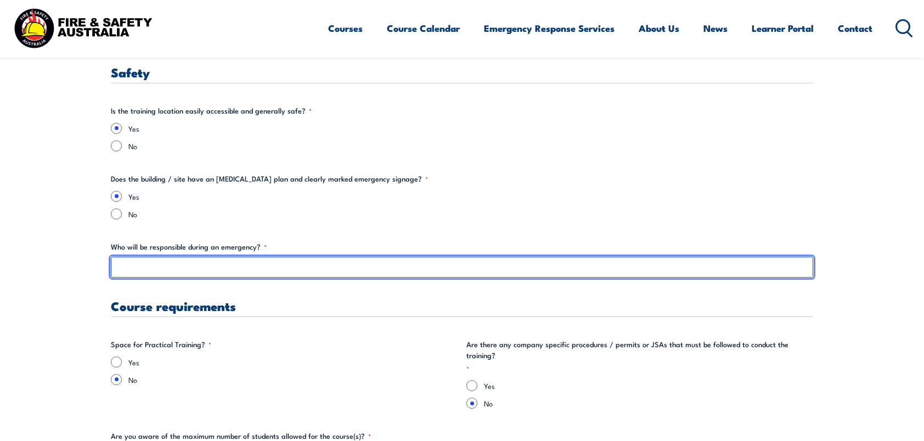
click at [154, 267] on input "Who will be responsible during an emergency? *" at bounding box center [462, 267] width 702 height 21
type input "[PERSON_NAME]"
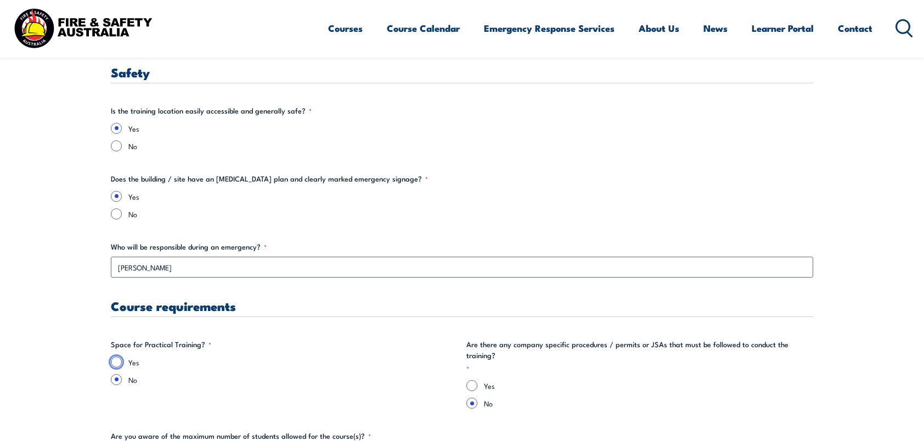
click at [116, 361] on input "Yes" at bounding box center [116, 362] width 11 height 11
radio input "true"
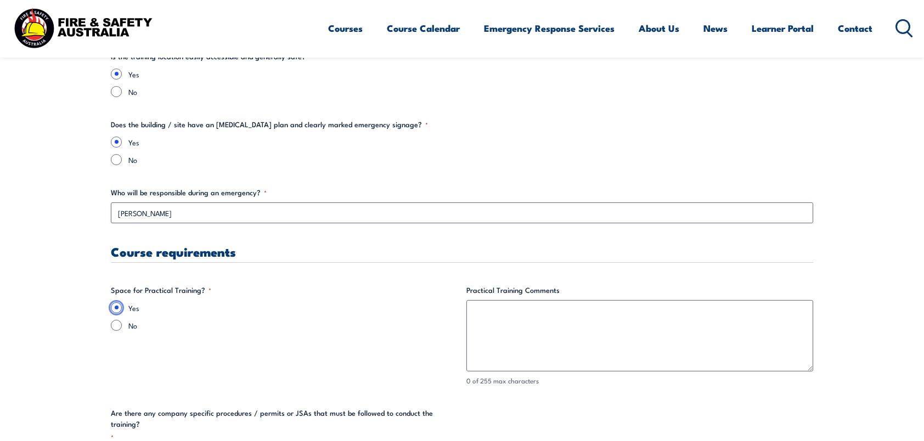
scroll to position [1883, 0]
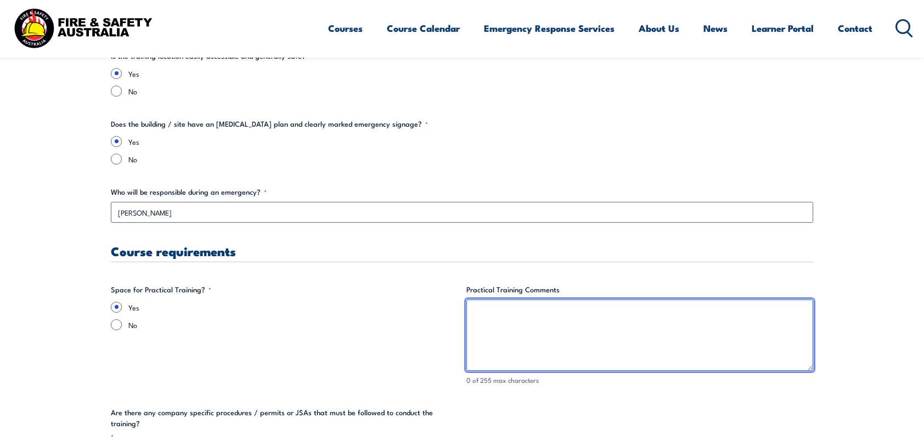
click at [532, 319] on textarea "Practical Training Comments" at bounding box center [639, 334] width 347 height 71
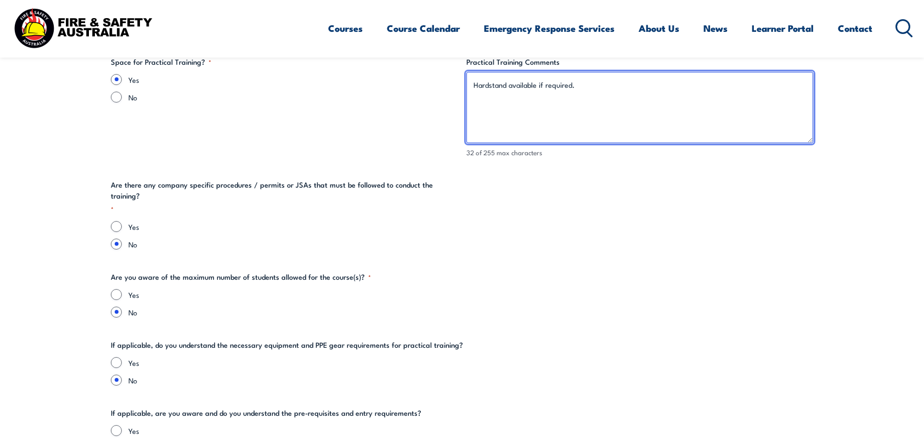
type textarea "Hardstand available if required."
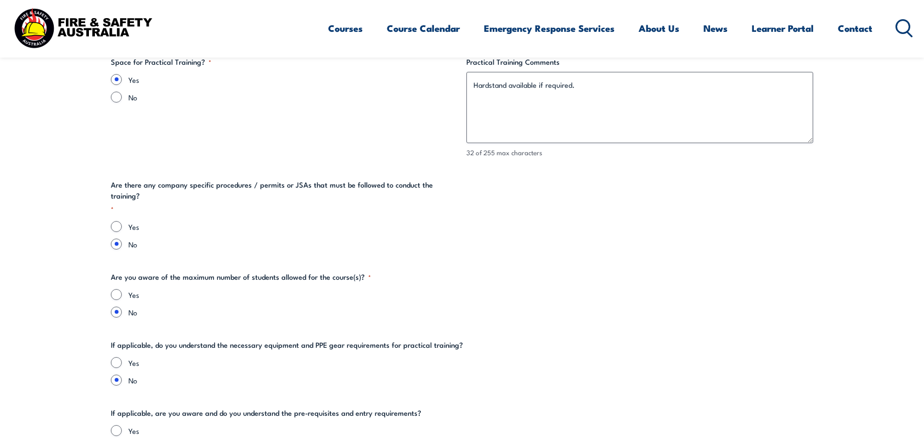
click at [176, 272] on fieldset "Are you aware of the maximum number of students allowed for the course(s)? * Ye…" at bounding box center [462, 295] width 702 height 46
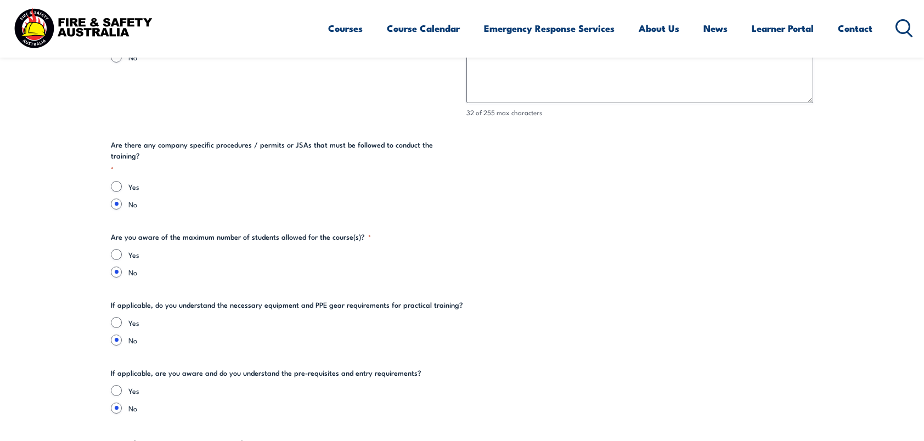
scroll to position [2157, 0]
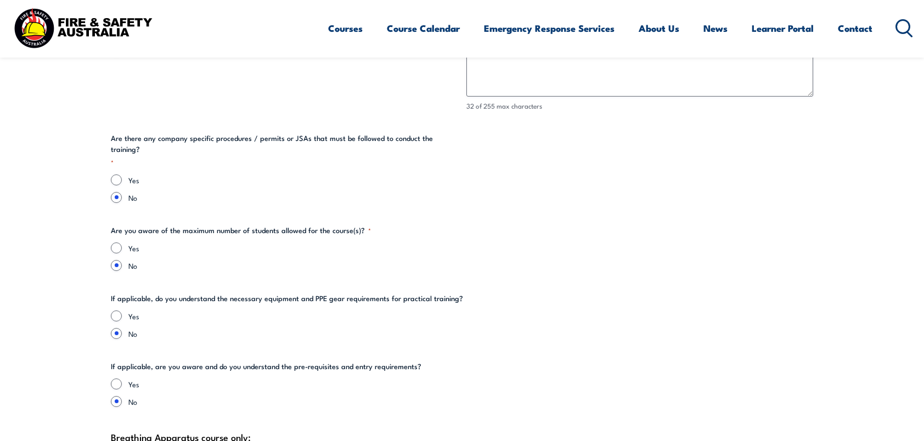
click at [121, 242] on input "Yes" at bounding box center [116, 247] width 11 height 11
radio input "true"
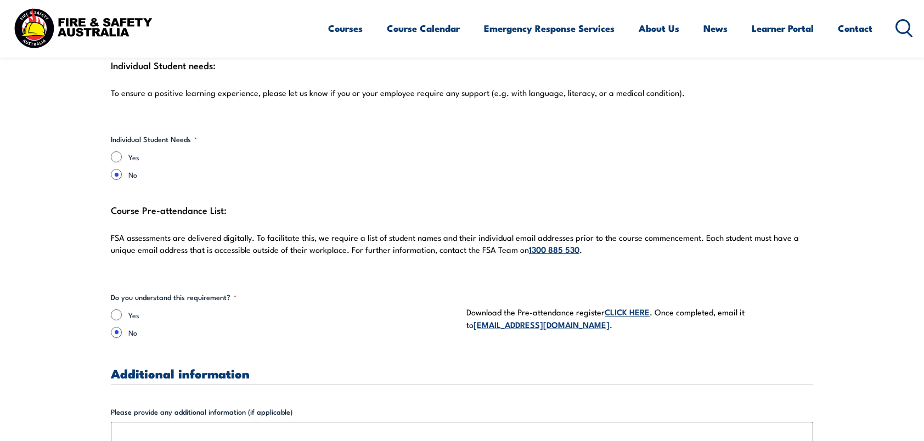
scroll to position [2889, 0]
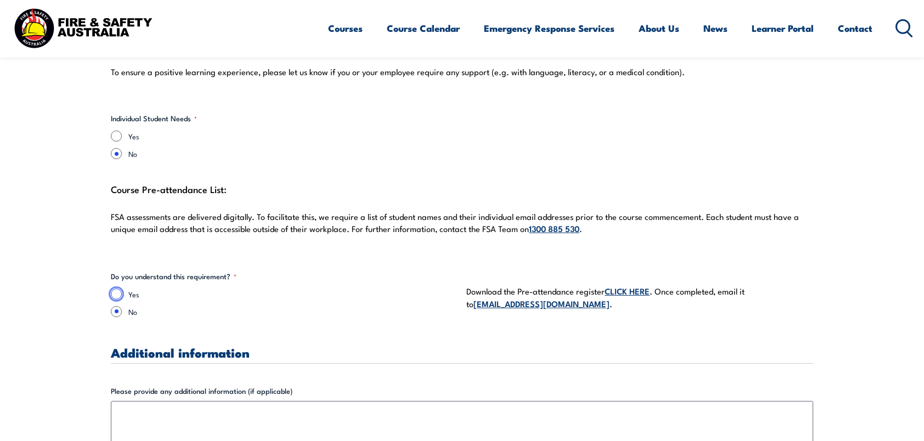
click at [117, 289] on input "Yes" at bounding box center [116, 294] width 11 height 11
radio input "true"
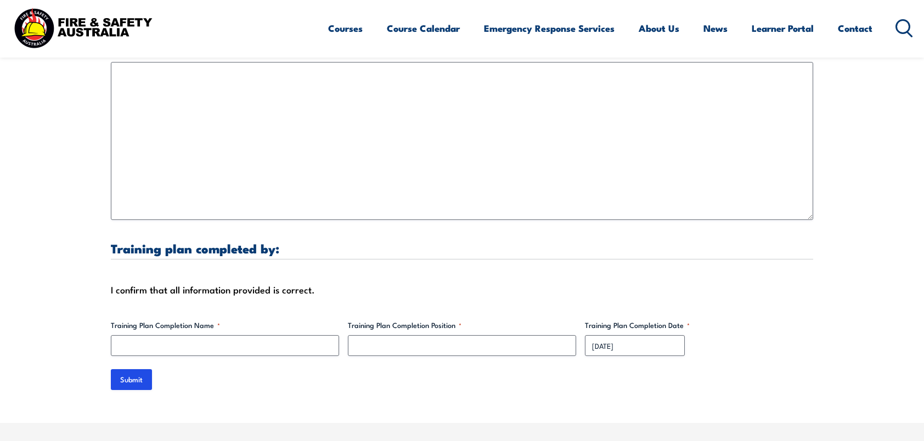
scroll to position [3254, 0]
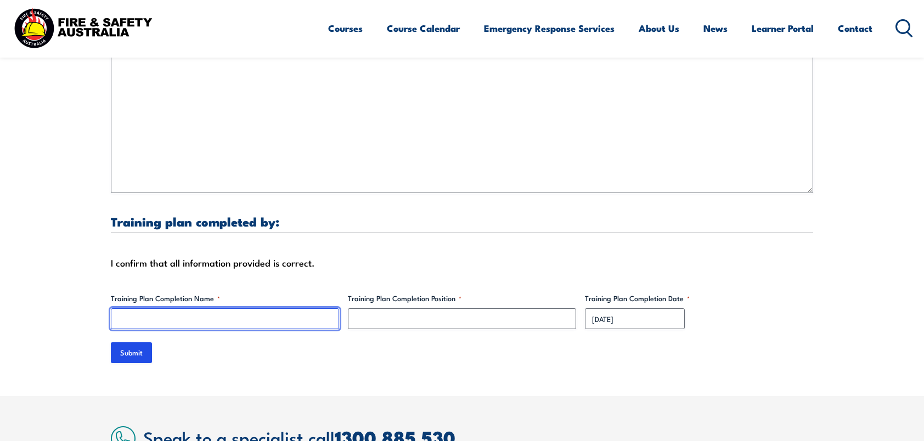
click at [142, 308] on input "Training Plan Completion Name *" at bounding box center [225, 318] width 228 height 21
type input "[PERSON_NAME]"
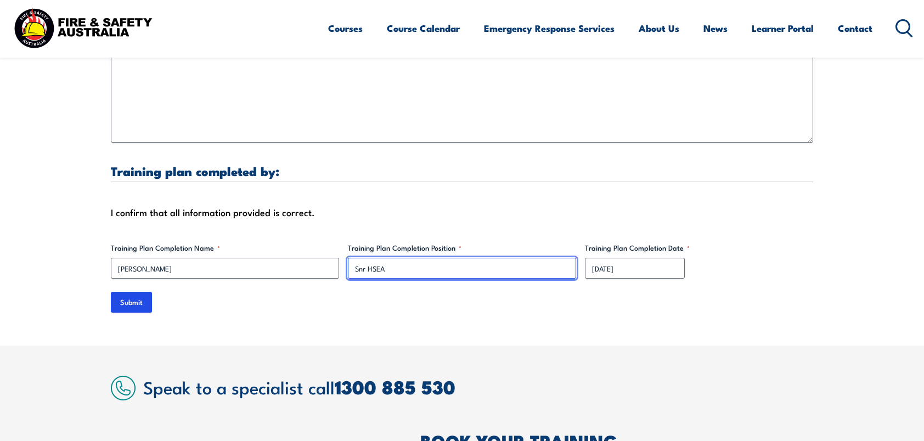
scroll to position [3327, 0]
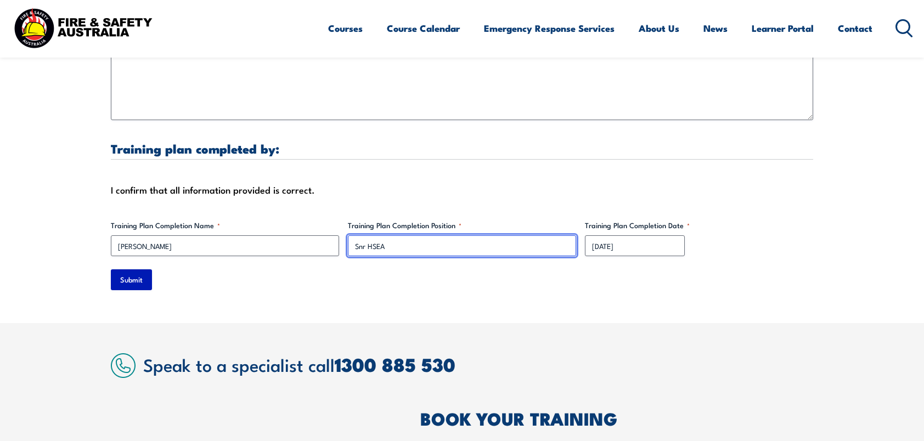
type input "Snr HSEA"
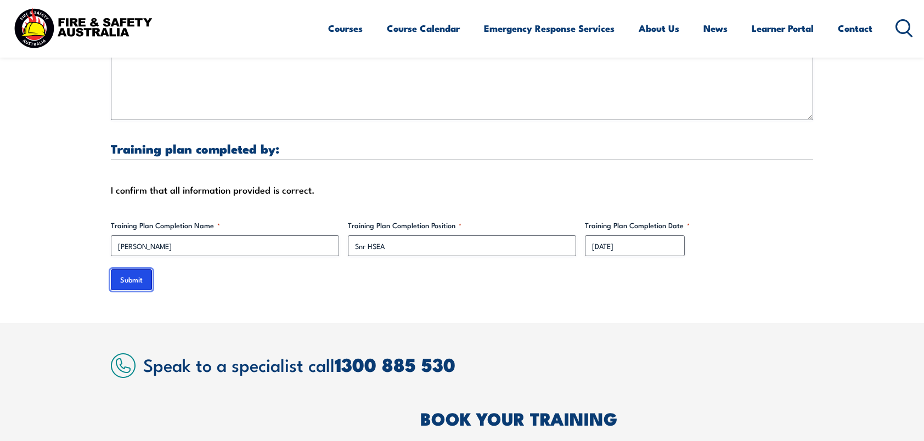
click at [134, 269] on input "Submit" at bounding box center [131, 279] width 41 height 21
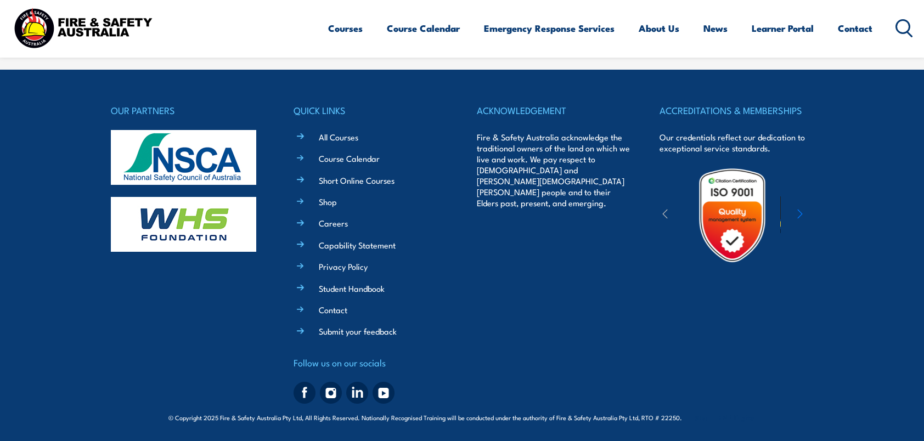
scroll to position [0, 0]
